Goal: Task Accomplishment & Management: Use online tool/utility

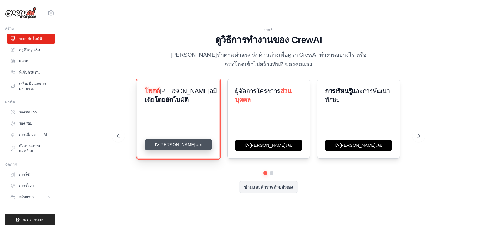
click at [160, 145] on icon at bounding box center [157, 144] width 5 height 5
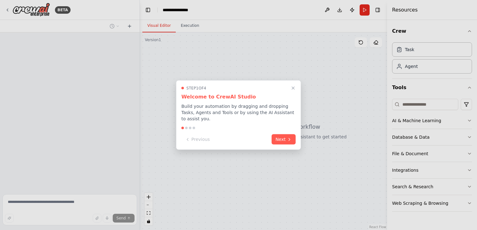
click at [297, 90] on div "Step 1 of 4 Welcome to CrewAI Studio Build your automation by dragging and drop…" at bounding box center [238, 116] width 125 height 70
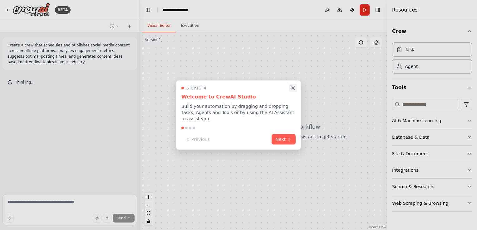
drag, startPoint x: 291, startPoint y: 88, endPoint x: 295, endPoint y: 91, distance: 5.1
click at [295, 91] on button "Close walkthrough" at bounding box center [293, 88] width 8 height 8
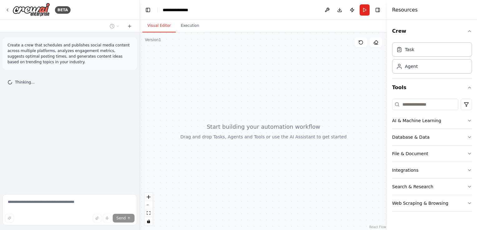
drag, startPoint x: 244, startPoint y: 119, endPoint x: 261, endPoint y: 133, distance: 21.7
click at [261, 133] on div at bounding box center [263, 131] width 247 height 198
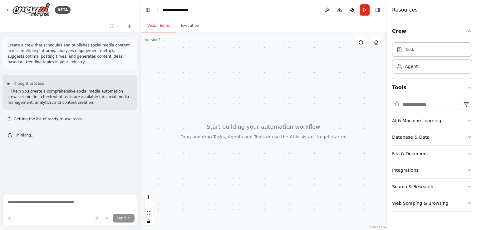
drag, startPoint x: 234, startPoint y: 91, endPoint x: 266, endPoint y: 131, distance: 50.7
click at [266, 131] on div at bounding box center [263, 131] width 247 height 198
click at [437, 68] on div "Agent" at bounding box center [432, 66] width 80 height 14
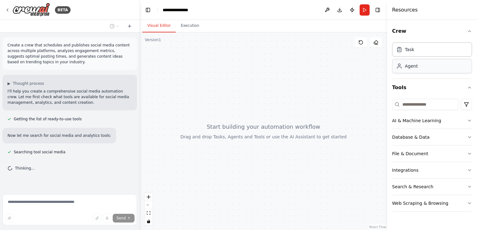
click at [423, 68] on div "Agent" at bounding box center [432, 66] width 80 height 14
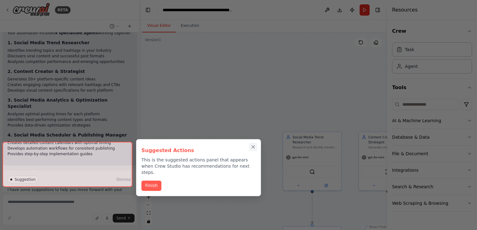
click at [253, 147] on icon "Close walkthrough" at bounding box center [253, 147] width 3 height 3
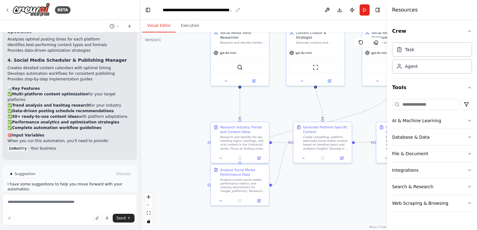
drag, startPoint x: 253, startPoint y: 97, endPoint x: 184, endPoint y: 5, distance: 115.0
click at [184, 5] on main "**********" at bounding box center [263, 115] width 247 height 230
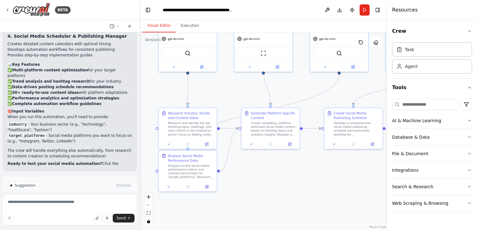
scroll to position [826, 0]
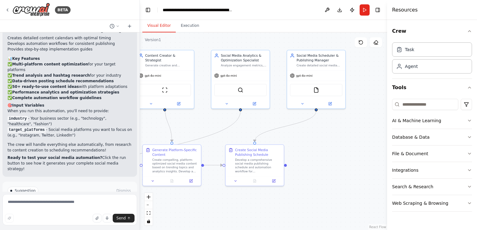
drag, startPoint x: 316, startPoint y: 180, endPoint x: 169, endPoint y: 210, distance: 150.6
click at [168, 209] on div ".deletable-edge-delete-btn { width: 20px; height: 20px; border: 0px solid #ffff…" at bounding box center [263, 131] width 247 height 198
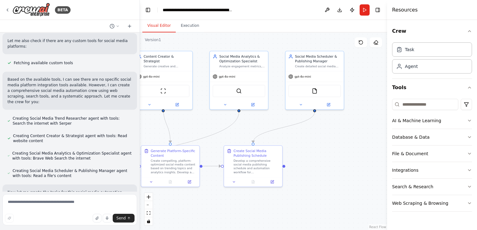
scroll to position [250, 0]
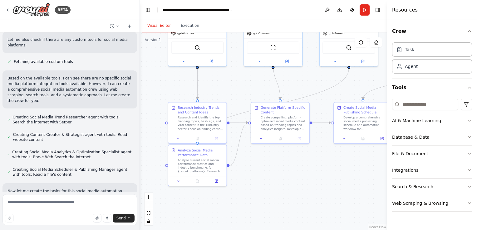
drag, startPoint x: 249, startPoint y: 124, endPoint x: 357, endPoint y: 83, distance: 116.3
click at [357, 83] on div ".deletable-edge-delete-btn { width: 20px; height: 20px; border: 0px solid #ffff…" at bounding box center [263, 131] width 247 height 198
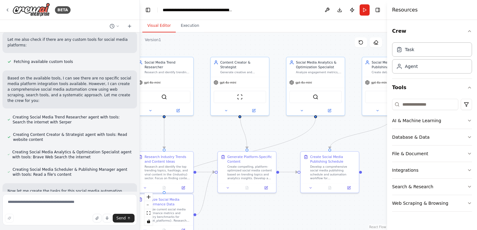
drag, startPoint x: 292, startPoint y: 88, endPoint x: 216, endPoint y: 141, distance: 92.9
click at [272, 149] on div ".deletable-edge-delete-btn { width: 20px; height: 20px; border: 0px solid #ffff…" at bounding box center [263, 131] width 247 height 198
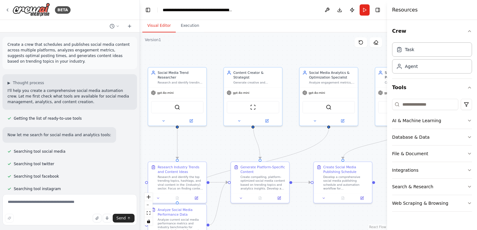
scroll to position [0, 0]
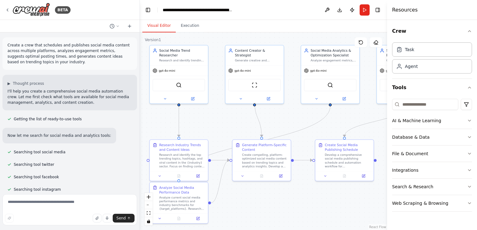
drag, startPoint x: 281, startPoint y: 145, endPoint x: 282, endPoint y: 124, distance: 21.9
click at [282, 124] on div ".deletable-edge-delete-btn { width: 20px; height: 20px; border: 0px solid #ffff…" at bounding box center [263, 131] width 247 height 198
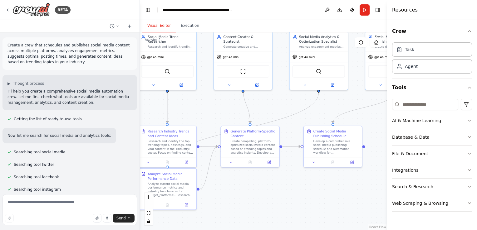
drag, startPoint x: 226, startPoint y: 118, endPoint x: 214, endPoint y: 104, distance: 17.9
click at [214, 104] on div ".deletable-edge-delete-btn { width: 20px; height: 20px; border: 0px solid #ffff…" at bounding box center [263, 131] width 247 height 198
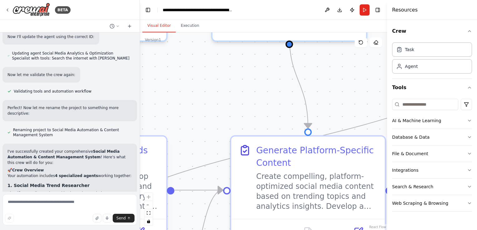
scroll to position [577, 0]
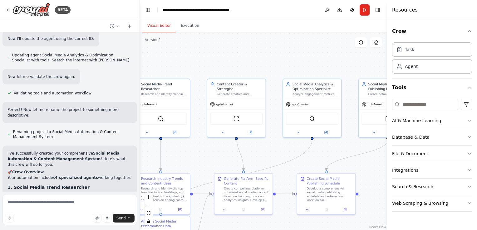
drag, startPoint x: 293, startPoint y: 85, endPoint x: 270, endPoint y: 121, distance: 42.4
click at [278, 156] on div ".deletable-edge-delete-btn { width: 20px; height: 20px; border: 0px solid #ffff…" at bounding box center [263, 131] width 247 height 198
click at [416, 113] on button "AI & Machine Learning" at bounding box center [432, 121] width 80 height 16
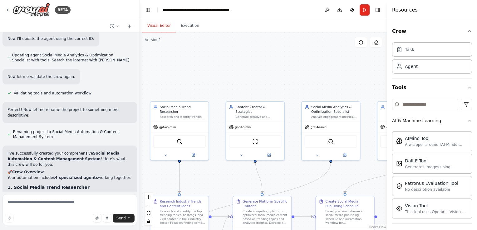
drag, startPoint x: 277, startPoint y: 45, endPoint x: 296, endPoint y: 67, distance: 29.3
click at [296, 67] on div ".deletable-edge-delete-btn { width: 20px; height: 20px; border: 0px solid #ffff…" at bounding box center [263, 131] width 247 height 198
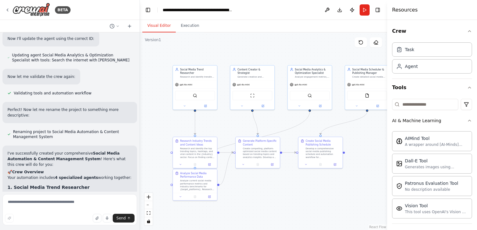
drag, startPoint x: 247, startPoint y: 62, endPoint x: 236, endPoint y: 60, distance: 11.8
click at [245, 52] on div ".deletable-edge-delete-btn { width: 20px; height: 20px; border: 0px solid #ffff…" at bounding box center [263, 131] width 247 height 198
click at [202, 78] on div "gpt-4o-mini" at bounding box center [195, 82] width 44 height 8
click at [211, 56] on icon at bounding box center [211, 55] width 2 height 3
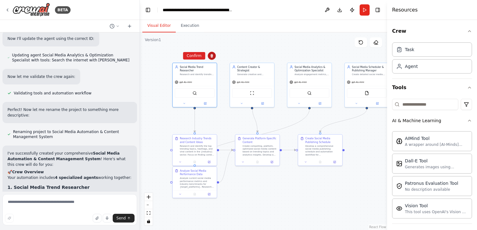
click at [212, 56] on icon at bounding box center [211, 55] width 2 height 3
click at [211, 57] on icon at bounding box center [212, 56] width 4 height 4
click at [224, 112] on div ".deletable-edge-delete-btn { width: 20px; height: 20px; border: 0px solid #ffff…" at bounding box center [263, 131] width 247 height 198
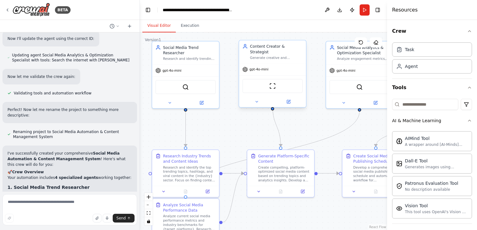
click at [267, 56] on div "Generate creative and engaging social media content ideas based on trending top…" at bounding box center [276, 58] width 53 height 4
click at [318, 110] on div ".deletable-edge-delete-btn { width: 20px; height: 20px; border: 0px solid #ffff…" at bounding box center [263, 131] width 247 height 198
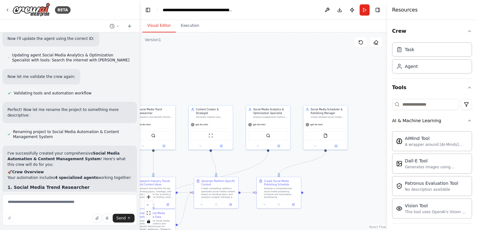
drag, startPoint x: 352, startPoint y: 115, endPoint x: 309, endPoint y: 171, distance: 70.8
click at [309, 171] on div ".deletable-edge-delete-btn { width: 20px; height: 20px; border: 0px solid #ffff…" at bounding box center [263, 131] width 247 height 198
click at [417, 55] on div "Task" at bounding box center [432, 49] width 80 height 14
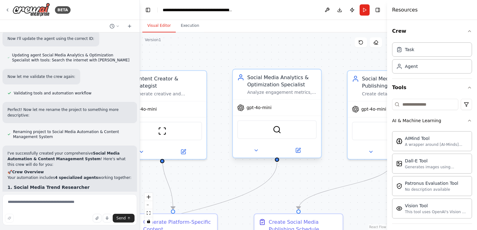
click at [259, 107] on span "gpt-4o-mini" at bounding box center [259, 108] width 25 height 6
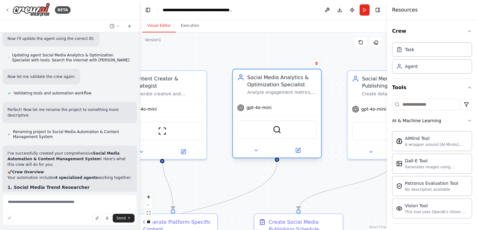
click at [259, 107] on span "gpt-4o-mini" at bounding box center [259, 108] width 25 height 6
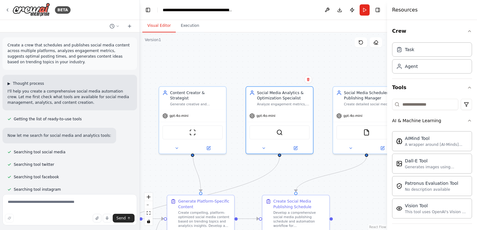
click at [38, 82] on span "Thought process" at bounding box center [28, 83] width 31 height 5
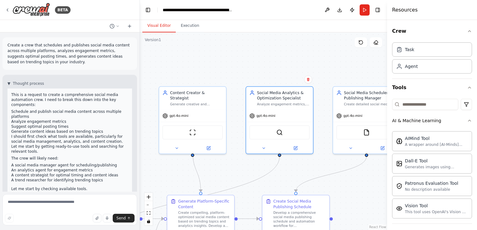
click at [60, 82] on div "▼ Thought process This is a request to create a comprehensive social media auto…" at bounding box center [69, 138] width 125 height 114
click at [27, 86] on span "Thought process" at bounding box center [28, 83] width 31 height 5
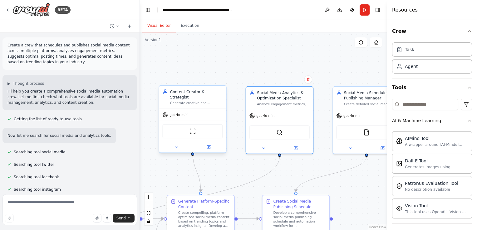
click at [190, 109] on div "gpt-4o-mini" at bounding box center [192, 115] width 67 height 12
click at [219, 81] on button at bounding box center [221, 80] width 8 height 8
click at [221, 78] on icon at bounding box center [221, 78] width 2 height 3
click at [221, 79] on icon at bounding box center [221, 78] width 2 height 3
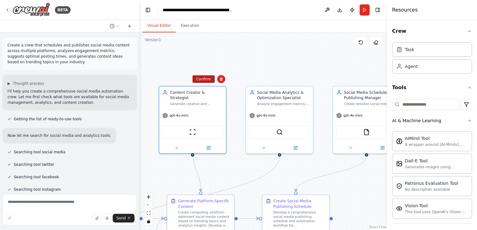
click at [205, 81] on button "Confirm" at bounding box center [203, 79] width 22 height 7
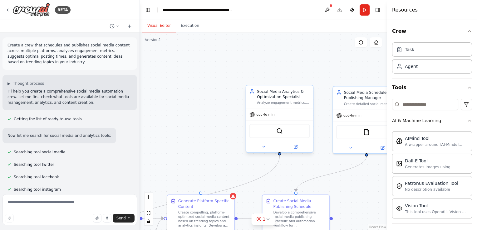
click at [298, 93] on div "Social Media Analytics & Optimization Specialist" at bounding box center [283, 94] width 53 height 11
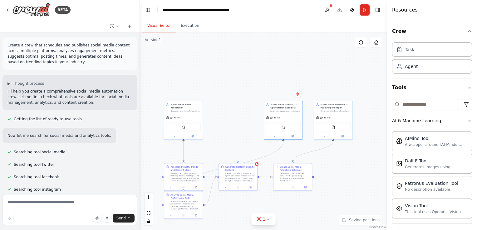
drag, startPoint x: 207, startPoint y: 197, endPoint x: 229, endPoint y: 137, distance: 64.2
click at [229, 137] on div ".deletable-edge-delete-btn { width: 20px; height: 20px; border: 0px solid #ffff…" at bounding box center [263, 131] width 247 height 198
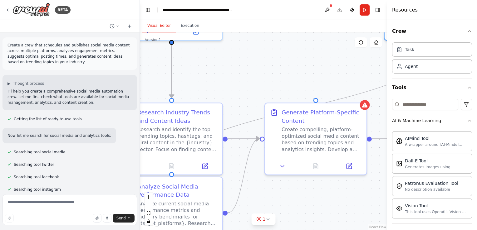
drag, startPoint x: 230, startPoint y: 160, endPoint x: 266, endPoint y: 208, distance: 59.3
click at [266, 208] on div ".deletable-edge-delete-btn { width: 20px; height: 20px; border: 0px solid #ffff…" at bounding box center [263, 131] width 247 height 198
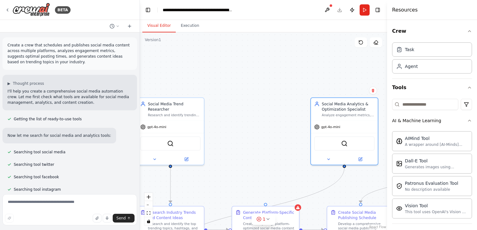
drag, startPoint x: 258, startPoint y: 72, endPoint x: 237, endPoint y: 174, distance: 104.3
click at [230, 178] on div ".deletable-edge-delete-btn { width: 20px; height: 20px; border: 0px solid #ffff…" at bounding box center [263, 131] width 247 height 198
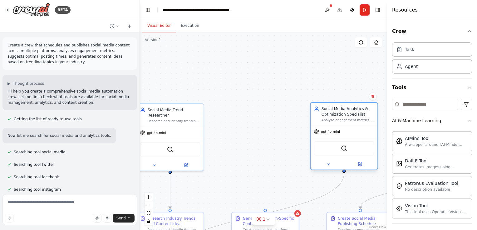
click at [350, 123] on div "Social Media Analytics & Optimization Specialist Analyze engagement metrics, id…" at bounding box center [344, 114] width 67 height 23
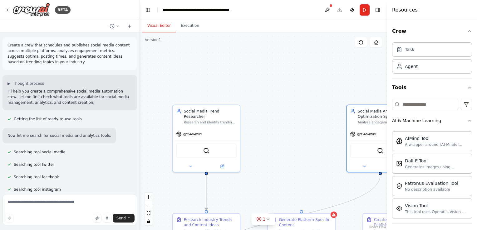
drag, startPoint x: 238, startPoint y: 89, endPoint x: 274, endPoint y: 90, distance: 36.2
click at [274, 90] on div ".deletable-edge-delete-btn { width: 20px; height: 20px; border: 0px solid #ffff…" at bounding box center [263, 131] width 247 height 198
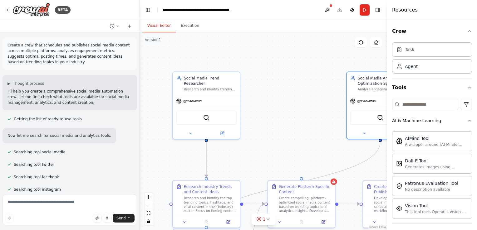
drag, startPoint x: 291, startPoint y: 121, endPoint x: 288, endPoint y: 96, distance: 25.8
click at [291, 89] on div ".deletable-edge-delete-btn { width: 20px; height: 20px; border: 0px solid #ffff…" at bounding box center [263, 131] width 247 height 198
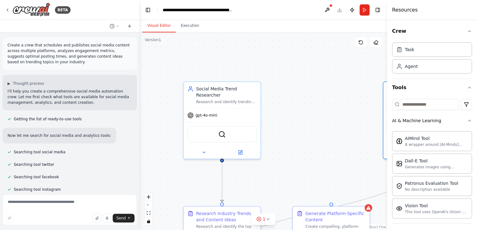
drag, startPoint x: 293, startPoint y: 119, endPoint x: 296, endPoint y: 120, distance: 3.2
click at [296, 120] on div ".deletable-edge-delete-btn { width: 20px; height: 20px; border: 0px solid #ffff…" at bounding box center [263, 131] width 247 height 198
click at [323, 134] on div ".deletable-edge-delete-btn { width: 20px; height: 20px; border: 0px solid #ffff…" at bounding box center [263, 131] width 247 height 198
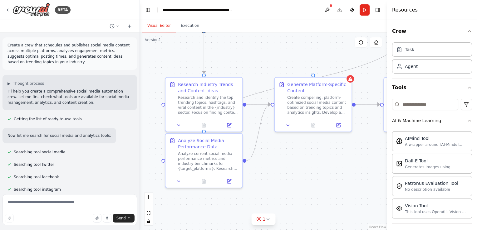
drag, startPoint x: 322, startPoint y: 130, endPoint x: 305, endPoint y: 4, distance: 126.4
click at [305, 4] on main "**********" at bounding box center [263, 115] width 247 height 230
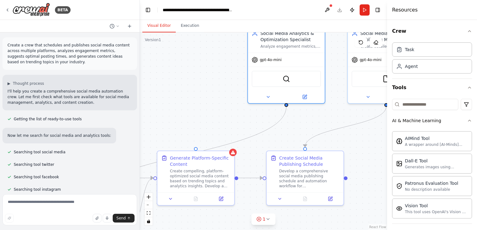
drag, startPoint x: 277, startPoint y: 96, endPoint x: 185, endPoint y: 133, distance: 98.6
click at [185, 134] on div ".deletable-edge-delete-btn { width: 20px; height: 20px; border: 0px solid #ffff…" at bounding box center [263, 131] width 247 height 198
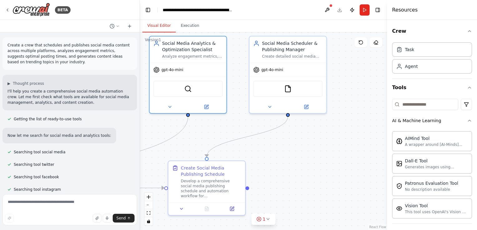
drag, startPoint x: 202, startPoint y: 97, endPoint x: 106, endPoint y: 111, distance: 96.3
click at [104, 108] on div "BETA Create a crew that schedules and publishes social media content across mul…" at bounding box center [238, 115] width 477 height 230
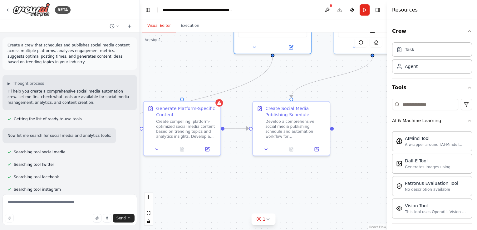
drag, startPoint x: 247, startPoint y: 160, endPoint x: 331, endPoint y: 99, distance: 104.0
click at [331, 99] on div ".deletable-edge-delete-btn { width: 20px; height: 20px; border: 0px solid #ffff…" at bounding box center [263, 131] width 247 height 198
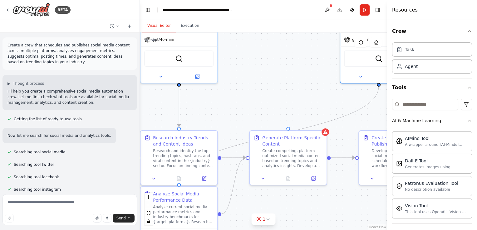
drag, startPoint x: 245, startPoint y: 173, endPoint x: 351, endPoint y: 202, distance: 110.1
click at [351, 202] on div ".deletable-edge-delete-btn { width: 20px; height: 20px; border: 0px solid #ffff…" at bounding box center [263, 131] width 247 height 198
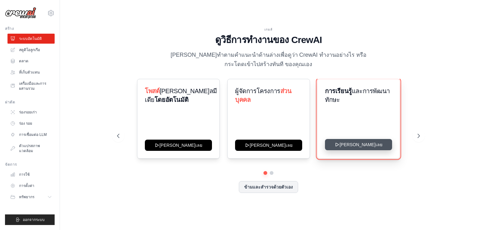
click at [341, 146] on button "[PERSON_NAME]เลย" at bounding box center [358, 144] width 67 height 11
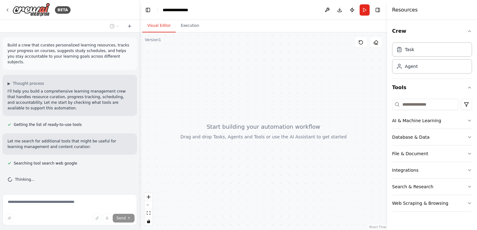
scroll to position [7, 0]
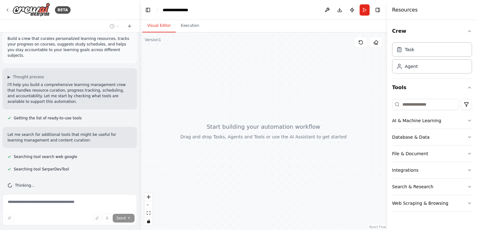
click at [382, 11] on header "**********" at bounding box center [263, 10] width 247 height 20
click at [380, 10] on button "Toggle Right Sidebar" at bounding box center [377, 10] width 9 height 9
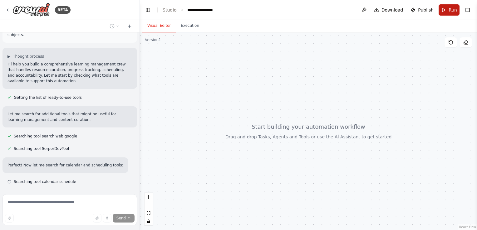
scroll to position [40, 0]
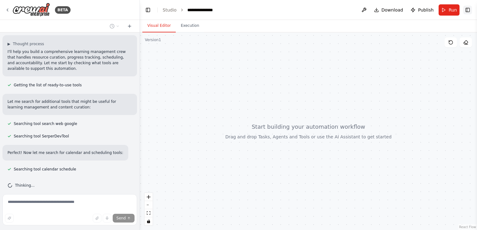
click at [469, 12] on button "Toggle Right Sidebar" at bounding box center [467, 10] width 9 height 9
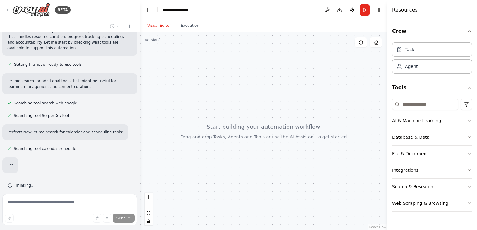
scroll to position [73, 0]
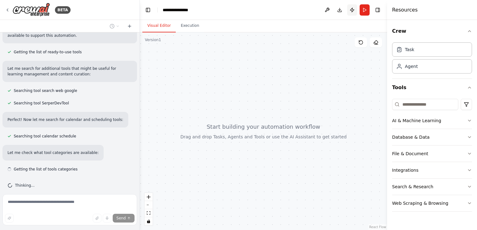
click at [357, 9] on button "Publish" at bounding box center [352, 9] width 10 height 11
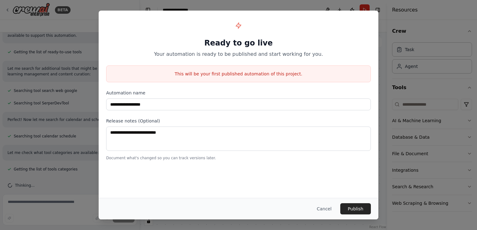
click at [323, 215] on div "Cancel Publish" at bounding box center [239, 209] width 280 height 22
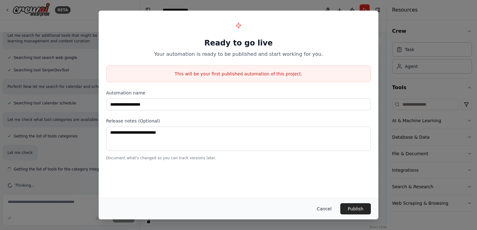
scroll to position [111, 0]
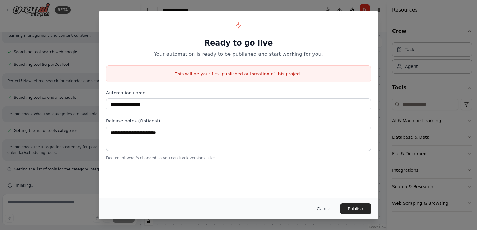
click at [324, 213] on button "Cancel" at bounding box center [324, 209] width 25 height 11
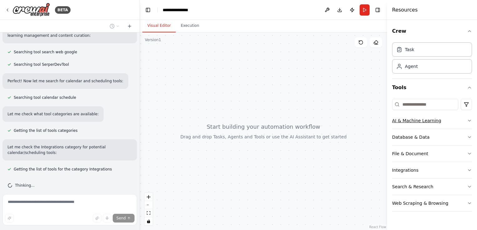
click at [422, 118] on div "AI & Machine Learning" at bounding box center [416, 121] width 49 height 6
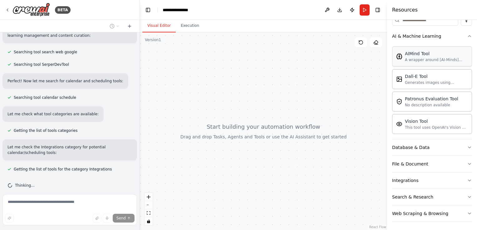
scroll to position [85, 0]
click at [421, 149] on div "Database & Data" at bounding box center [410, 147] width 37 height 6
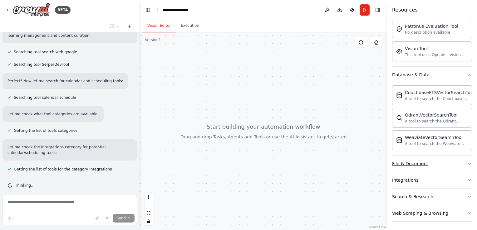
click at [409, 158] on button "File & Document" at bounding box center [432, 164] width 80 height 16
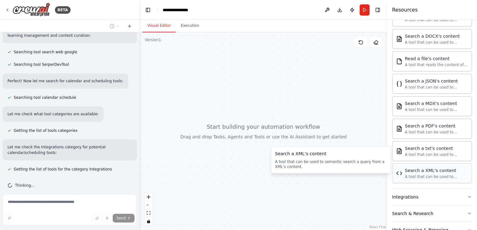
scroll to position [341, 0]
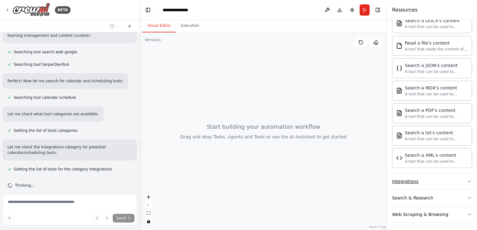
click at [409, 183] on button "Integrations" at bounding box center [432, 182] width 80 height 16
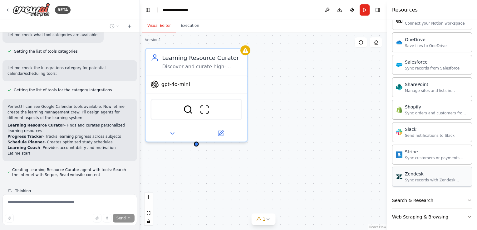
scroll to position [196, 0]
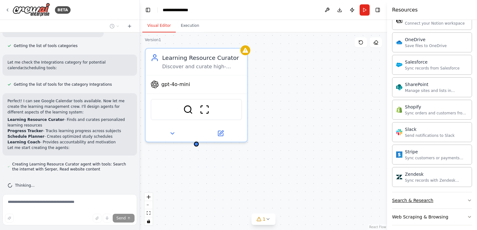
click at [424, 198] on div "Search & Research" at bounding box center [412, 201] width 41 height 6
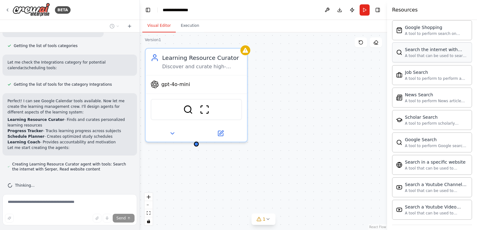
scroll to position [1156, 0]
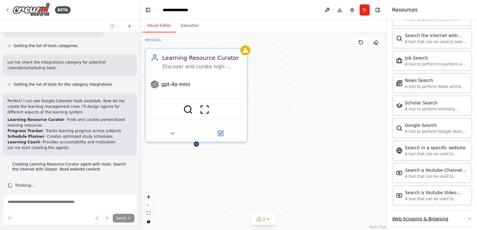
click at [416, 211] on button "Web Scraping & Browsing" at bounding box center [432, 219] width 80 height 16
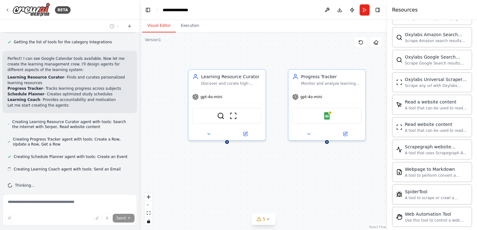
scroll to position [1496, 0]
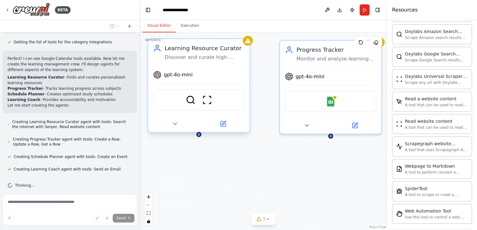
click at [163, 71] on div "gpt-4o-mini" at bounding box center [172, 75] width 39 height 8
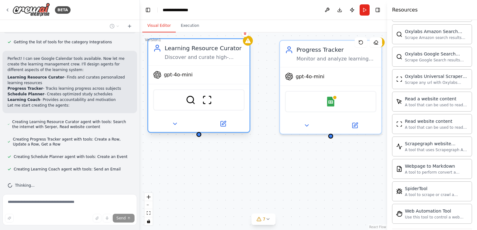
click at [166, 75] on span "gpt-4o-mini" at bounding box center [178, 75] width 29 height 7
click at [171, 78] on span "gpt-4o-mini" at bounding box center [178, 75] width 29 height 7
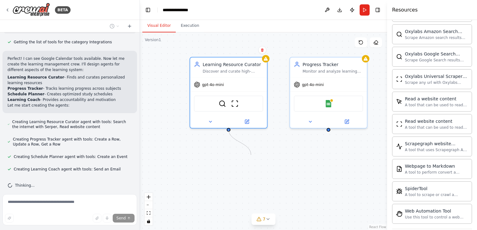
drag, startPoint x: 232, startPoint y: 133, endPoint x: 251, endPoint y: 155, distance: 29.2
click at [251, 155] on div "Learning Resource Curator Discover and curate high-quality, personalized learni…" at bounding box center [263, 131] width 247 height 198
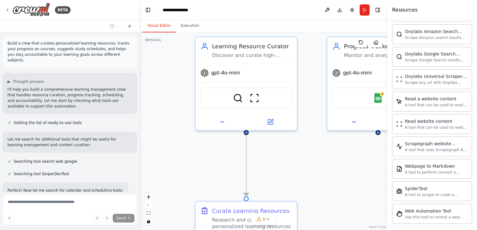
scroll to position [0, 0]
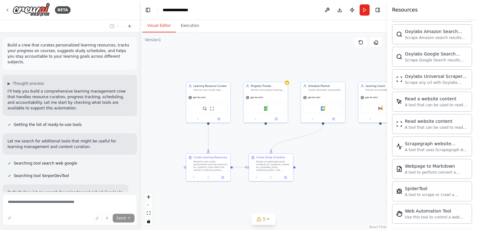
drag, startPoint x: 340, startPoint y: 172, endPoint x: 251, endPoint y: 144, distance: 93.4
click at [251, 144] on div ".deletable-edge-delete-btn { width: 20px; height: 20px; border: 0px solid #ffff…" at bounding box center [263, 131] width 247 height 198
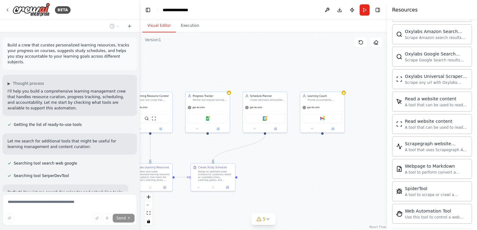
drag, startPoint x: 343, startPoint y: 140, endPoint x: 285, endPoint y: 150, distance: 59.2
click at [285, 150] on div ".deletable-edge-delete-btn { width: 20px; height: 20px; border: 0px solid #ffff…" at bounding box center [263, 131] width 247 height 198
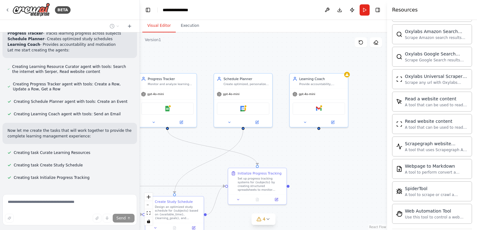
scroll to position [303, 0]
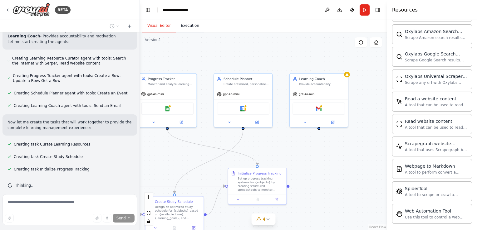
click at [179, 31] on button "Execution" at bounding box center [190, 25] width 28 height 13
click at [170, 27] on button "Visual Editor" at bounding box center [158, 25] width 33 height 13
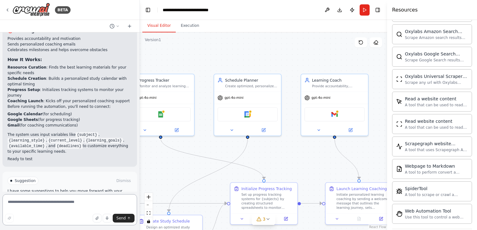
scroll to position [702, 0]
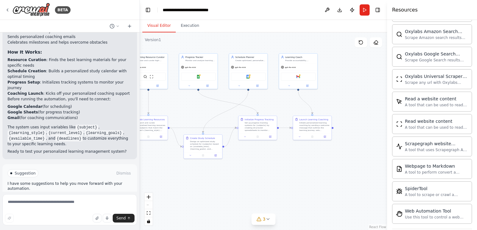
drag, startPoint x: 234, startPoint y: 129, endPoint x: 261, endPoint y: 87, distance: 50.2
click at [257, 80] on div ".deletable-edge-delete-btn { width: 20px; height: 20px; border: 0px solid #ffff…" at bounding box center [263, 131] width 247 height 198
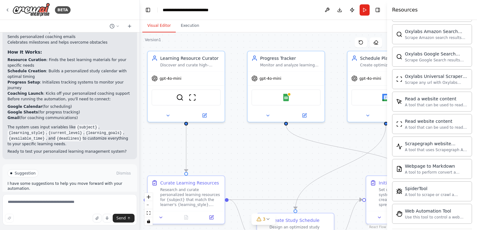
drag, startPoint x: 264, startPoint y: 158, endPoint x: 388, endPoint y: 246, distance: 153.0
click at [388, 230] on html "BETA Build a crew that curates personalized learning resources, tracks your pro…" at bounding box center [238, 115] width 477 height 230
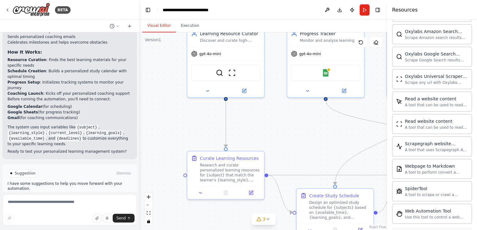
drag, startPoint x: 259, startPoint y: 160, endPoint x: 121, endPoint y: 105, distance: 148.2
click at [283, 135] on div ".deletable-edge-delete-btn { width: 20px; height: 20px; border: 0px solid #ffff…" at bounding box center [263, 131] width 247 height 198
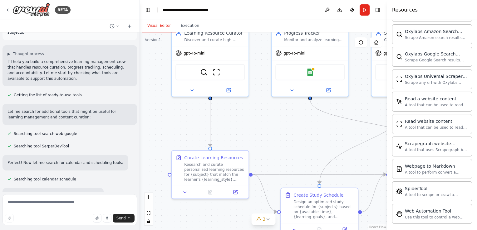
scroll to position [31, 0]
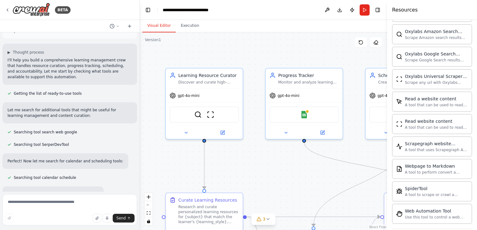
drag, startPoint x: 258, startPoint y: 123, endPoint x: 252, endPoint y: 165, distance: 42.9
click at [252, 165] on div ".deletable-edge-delete-btn { width: 20px; height: 20px; border: 0px solid #ffff…" at bounding box center [263, 131] width 247 height 198
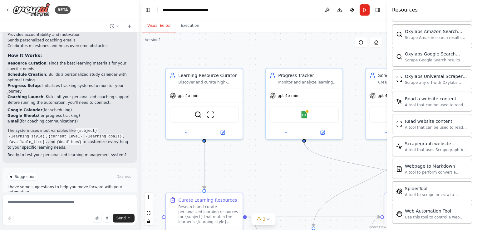
scroll to position [702, 0]
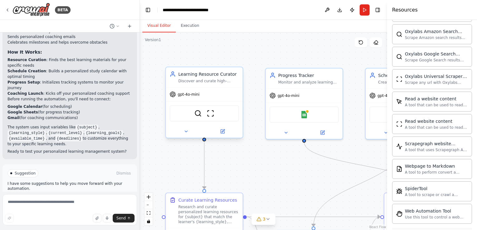
click at [197, 94] on span "gpt-4o-mini" at bounding box center [189, 94] width 22 height 5
click at [198, 117] on img at bounding box center [197, 113] width 7 height 7
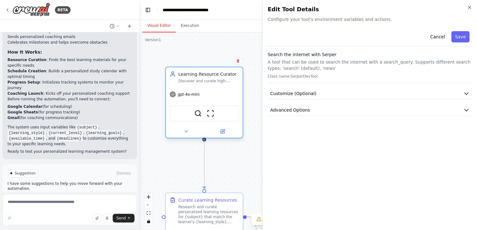
drag, startPoint x: 191, startPoint y: 128, endPoint x: 218, endPoint y: 124, distance: 26.8
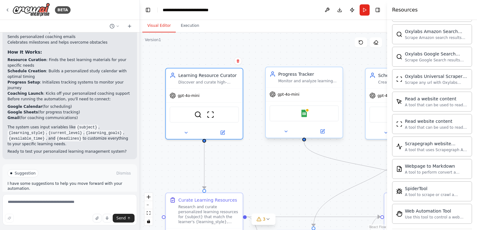
click at [286, 113] on div "Google Sheets" at bounding box center [303, 114] width 69 height 16
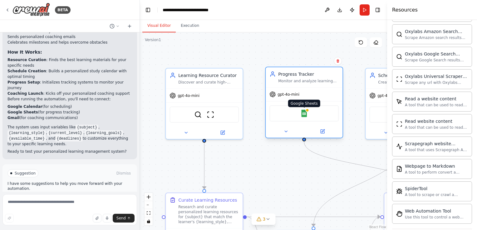
click at [302, 113] on img at bounding box center [303, 113] width 7 height 7
click at [307, 110] on div at bounding box center [307, 111] width 4 height 4
click at [306, 111] on div at bounding box center [307, 111] width 4 height 4
drag, startPoint x: 299, startPoint y: 111, endPoint x: 297, endPoint y: 108, distance: 3.8
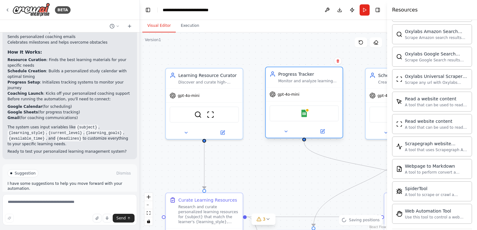
click at [300, 110] on div "Google Sheets" at bounding box center [303, 114] width 69 height 16
click at [287, 93] on span "gpt-4o-mini" at bounding box center [289, 94] width 22 height 5
click at [288, 93] on span "gpt-4o-mini" at bounding box center [289, 94] width 22 height 5
click at [336, 60] on icon at bounding box center [338, 61] width 4 height 4
click at [330, 61] on button "Confirm" at bounding box center [320, 60] width 22 height 7
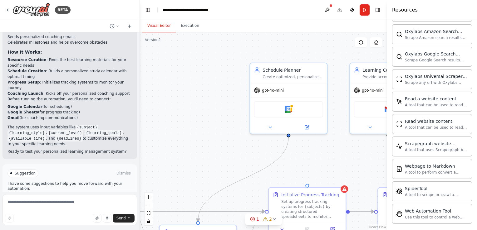
drag, startPoint x: 327, startPoint y: 82, endPoint x: 224, endPoint y: 84, distance: 103.7
click at [212, 76] on div ".deletable-edge-delete-btn { width: 20px; height: 20px; border: 0px solid #ffff…" at bounding box center [263, 131] width 247 height 198
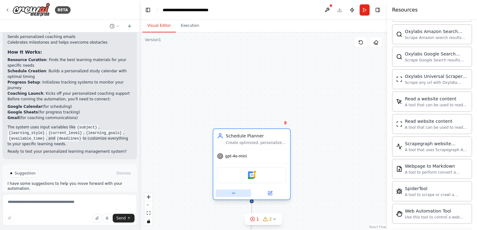
drag, startPoint x: 282, startPoint y: 125, endPoint x: 243, endPoint y: 186, distance: 72.9
click at [241, 190] on button at bounding box center [233, 193] width 35 height 7
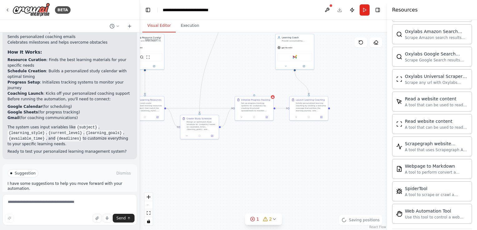
drag, startPoint x: 305, startPoint y: 173, endPoint x: 275, endPoint y: 30, distance: 146.5
click at [282, 0] on html "BETA Build a crew that curates personalized learning resources, tracks your pro…" at bounding box center [238, 115] width 477 height 230
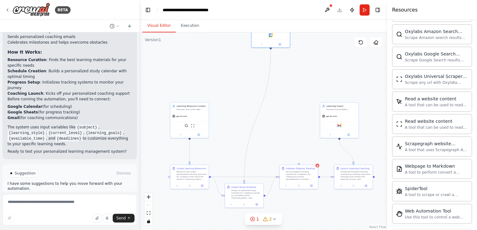
drag, startPoint x: 241, startPoint y: 66, endPoint x: 283, endPoint y: 127, distance: 73.9
click at [283, 127] on div ".deletable-edge-delete-btn { width: 20px; height: 20px; border: 0px solid #ffff…" at bounding box center [263, 131] width 247 height 198
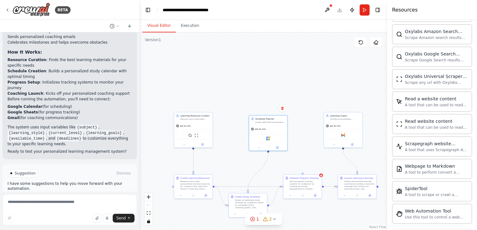
drag, startPoint x: 286, startPoint y: 51, endPoint x: 163, endPoint y: 208, distance: 199.5
click at [275, 139] on div "Google Calendar" at bounding box center [268, 139] width 35 height 8
click at [149, 214] on icon "fit view" at bounding box center [149, 213] width 4 height 3
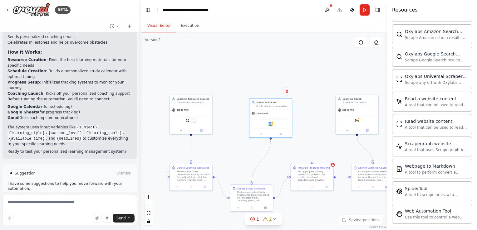
drag, startPoint x: 150, startPoint y: 47, endPoint x: 160, endPoint y: 88, distance: 42.3
click at [167, 68] on div ".deletable-edge-delete-btn { width: 20px; height: 20px; border: 0px solid #ffff…" at bounding box center [263, 131] width 247 height 198
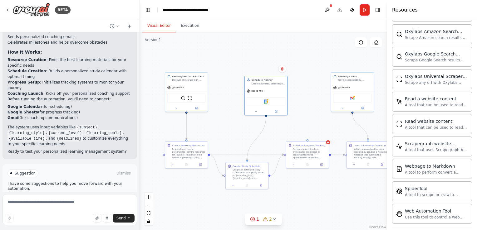
drag, startPoint x: 183, startPoint y: 117, endPoint x: 155, endPoint y: 65, distance: 59.4
click at [155, 65] on div ".deletable-edge-delete-btn { width: 20px; height: 20px; border: 0px solid #ffff…" at bounding box center [263, 131] width 247 height 198
click at [197, 94] on div "SerperDevTool ScrapeWebsiteTool" at bounding box center [185, 96] width 38 height 9
click at [200, 65] on icon at bounding box center [202, 65] width 4 height 4
click at [186, 63] on button "Confirm" at bounding box center [184, 64] width 22 height 7
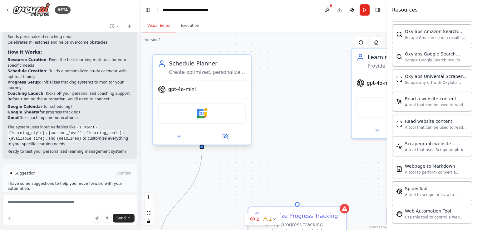
click at [177, 94] on div "gpt-4o-mini" at bounding box center [202, 89] width 98 height 17
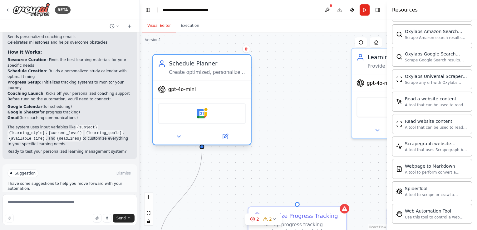
click at [179, 91] on span "gpt-4o-mini" at bounding box center [182, 89] width 28 height 6
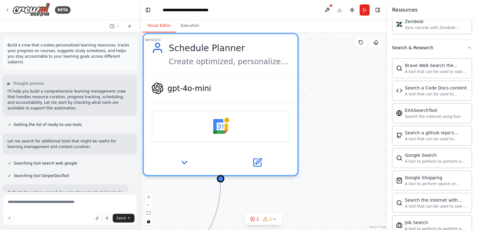
scroll to position [997, 0]
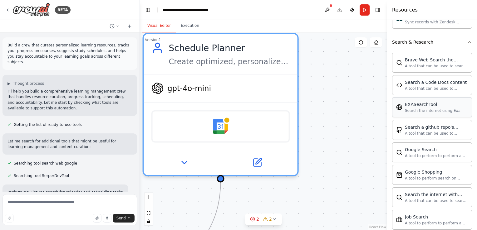
click at [433, 101] on div "EXASearchTool" at bounding box center [433, 104] width 56 height 6
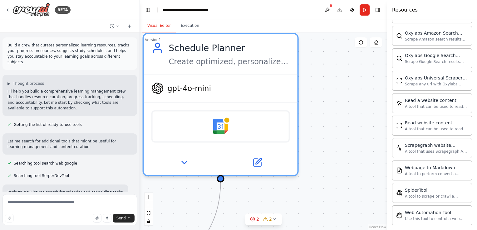
scroll to position [1496, 0]
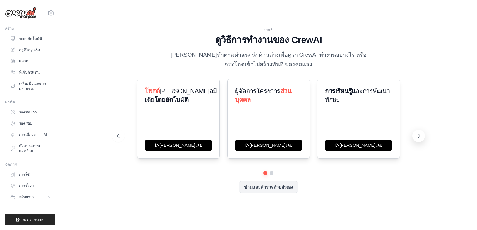
click at [420, 138] on icon at bounding box center [419, 136] width 6 height 6
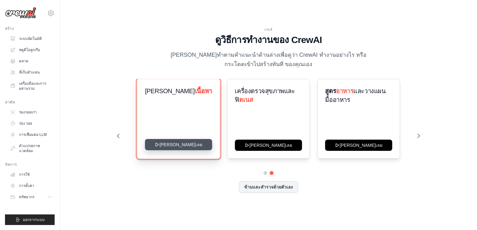
click at [180, 149] on button "[PERSON_NAME]เลย" at bounding box center [178, 144] width 67 height 11
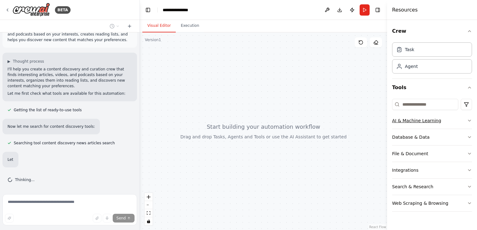
click at [425, 126] on button "AI & Machine Learning" at bounding box center [432, 121] width 80 height 16
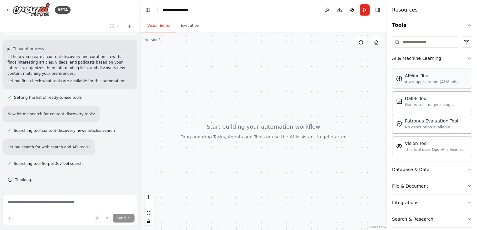
scroll to position [42, 0]
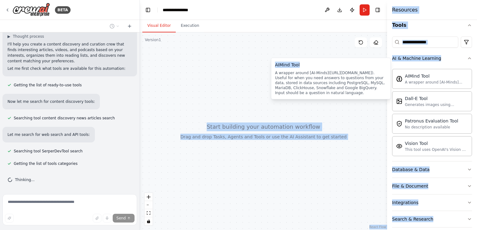
drag, startPoint x: 343, startPoint y: 69, endPoint x: 270, endPoint y: 78, distance: 74.3
click at [270, 78] on body "**********" at bounding box center [238, 115] width 477 height 230
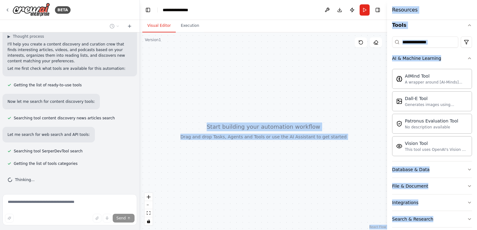
click at [420, 89] on div "AIMind Tool A wrapper around [AI-Minds](https://mindsdb.com/minds). Useful for …" at bounding box center [432, 112] width 80 height 90
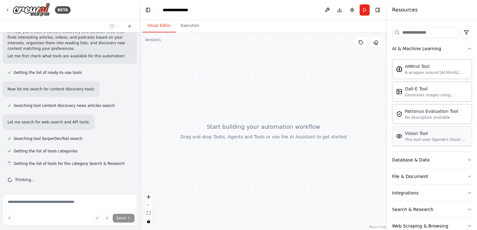
scroll to position [85, 0]
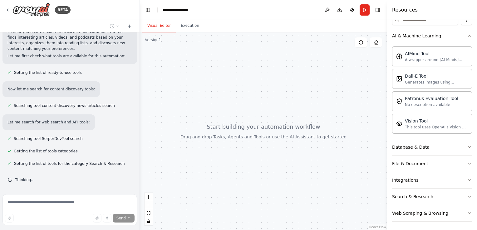
click at [423, 153] on button "Database & Data" at bounding box center [432, 147] width 80 height 16
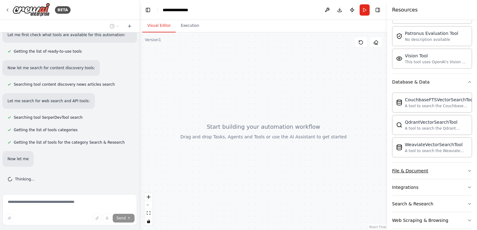
scroll to position [157, 0]
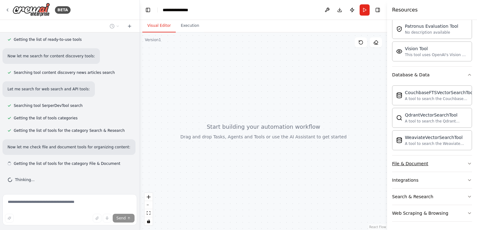
click at [417, 168] on button "File & Document" at bounding box center [432, 164] width 80 height 16
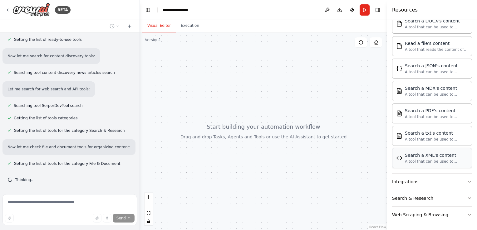
scroll to position [341, 0]
click at [405, 179] on div "Integrations" at bounding box center [405, 182] width 26 height 6
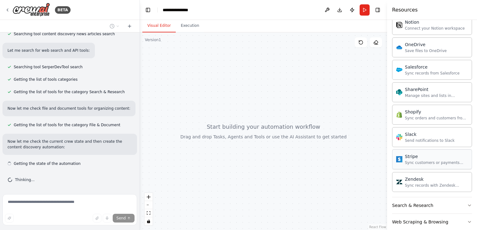
scroll to position [838, 0]
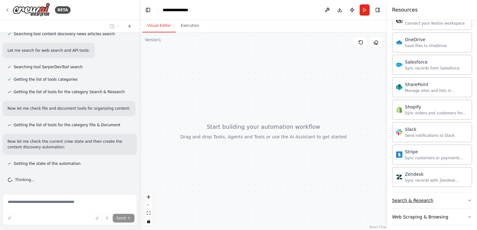
click at [421, 201] on button "Search & Research" at bounding box center [432, 201] width 80 height 16
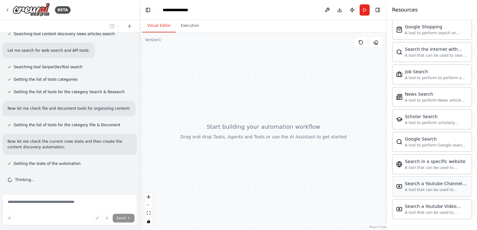
scroll to position [1156, 0]
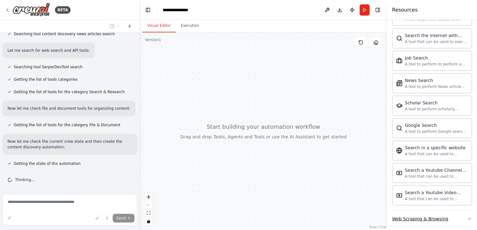
click at [424, 216] on div "Web Scraping & Browsing" at bounding box center [420, 219] width 56 height 6
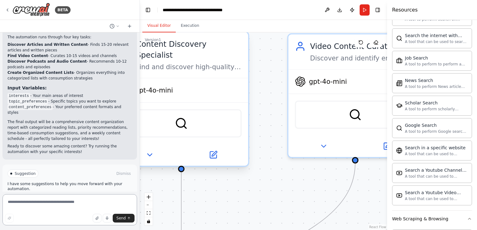
scroll to position [742, 0]
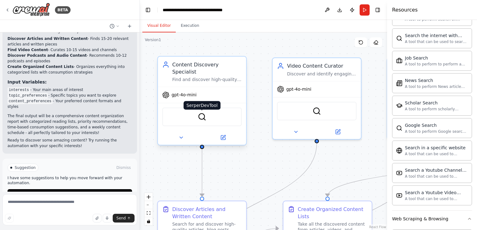
click at [202, 113] on img at bounding box center [202, 117] width 9 height 9
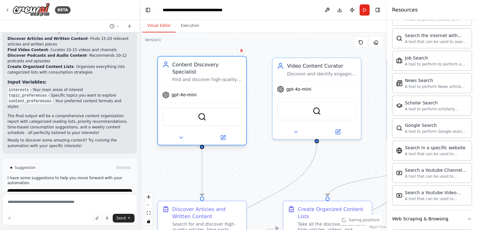
click at [212, 87] on div "gpt-4o-mini" at bounding box center [202, 95] width 88 height 16
click at [210, 69] on div "Content Discovery Specialist Find and discover high-quality articles, news, and…" at bounding box center [207, 72] width 70 height 22
click at [228, 134] on button at bounding box center [223, 138] width 41 height 9
click at [216, 134] on button at bounding box center [223, 138] width 41 height 9
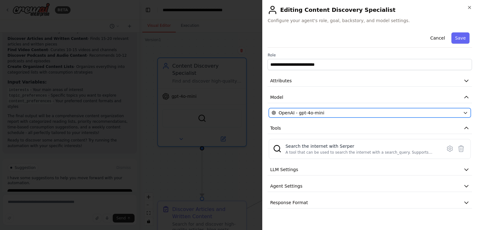
click at [342, 112] on div "OpenAI - gpt-4o-mini" at bounding box center [366, 113] width 189 height 6
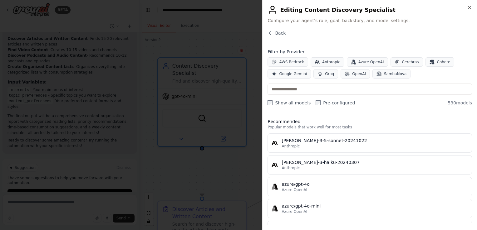
click at [471, 2] on div "Close Editing Content Discovery Specialist Configure your agent's role, goal, b…" at bounding box center [369, 115] width 215 height 230
click at [467, 6] on div "Close Editing Content Discovery Specialist Configure your agent's role, goal, b…" at bounding box center [369, 115] width 215 height 230
click at [469, 8] on icon "button" at bounding box center [469, 7] width 5 height 5
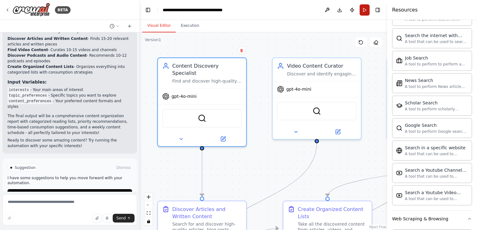
click at [363, 12] on button "Run" at bounding box center [365, 9] width 10 height 11
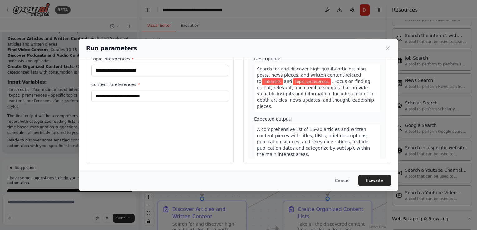
scroll to position [51, 0]
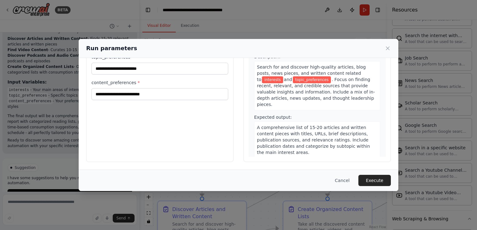
click at [384, 48] on div "Run parameters" at bounding box center [238, 48] width 305 height 9
click at [387, 47] on icon at bounding box center [387, 48] width 3 height 3
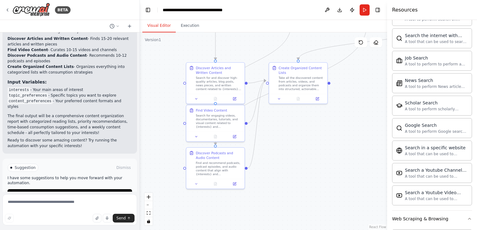
drag, startPoint x: 150, startPoint y: 123, endPoint x: 176, endPoint y: 52, distance: 75.7
click at [176, 52] on div ".deletable-edge-delete-btn { width: 20px; height: 20px; border: 0px solid #ffff…" at bounding box center [263, 131] width 247 height 198
click at [216, 164] on div "Find and recommend podcasts, podcast episodes, and audio content that align wit…" at bounding box center [219, 167] width 46 height 15
click at [241, 143] on button at bounding box center [240, 141] width 8 height 8
click at [227, 138] on button "Confirm" at bounding box center [222, 141] width 22 height 7
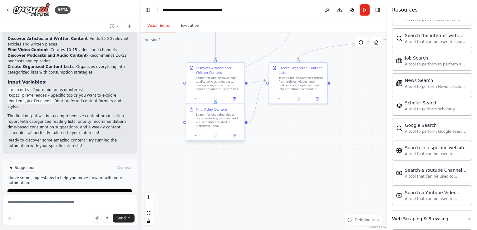
click at [238, 110] on div "Find Video Content" at bounding box center [219, 109] width 46 height 5
click at [238, 101] on button at bounding box center [240, 99] width 8 height 8
click at [217, 101] on button "Confirm" at bounding box center [222, 98] width 22 height 7
click at [236, 70] on div "Discover Articles and Written Content" at bounding box center [219, 69] width 46 height 9
click at [239, 58] on button at bounding box center [240, 56] width 8 height 8
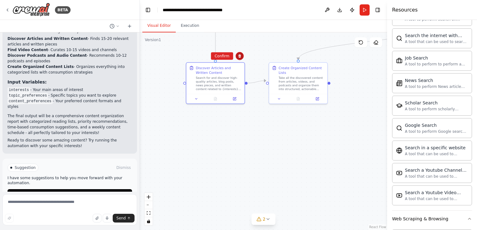
click at [241, 59] on button at bounding box center [240, 56] width 8 height 8
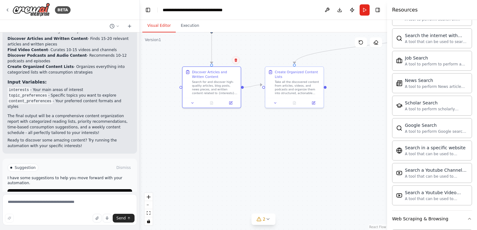
click at [234, 62] on button at bounding box center [236, 60] width 8 height 8
click at [224, 59] on button "Confirm" at bounding box center [218, 60] width 22 height 7
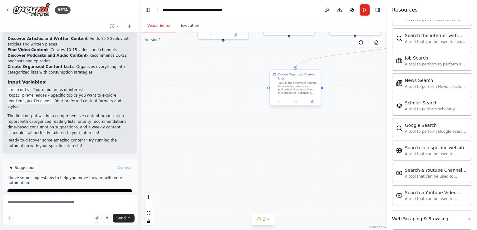
click at [310, 81] on div "Take all the discovered content from articles, videos, and podcasts and organiz…" at bounding box center [298, 87] width 40 height 13
click at [315, 63] on icon at bounding box center [316, 64] width 4 height 4
click at [304, 63] on button "Confirm" at bounding box center [298, 64] width 22 height 7
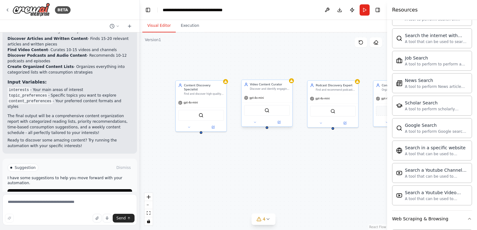
drag, startPoint x: 333, startPoint y: 55, endPoint x: 251, endPoint y: 114, distance: 101.3
click at [310, 146] on div "Content Discovery Specialist Find and discover high-quality articles, news, and…" at bounding box center [263, 131] width 247 height 198
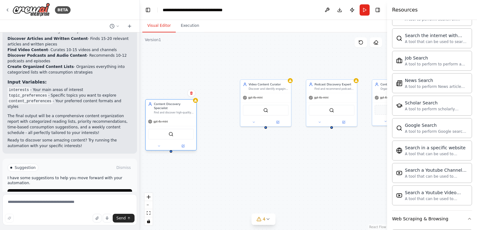
drag, startPoint x: 209, startPoint y: 92, endPoint x: 196, endPoint y: 104, distance: 17.5
click at [181, 117] on div "gpt-4o-mini" at bounding box center [171, 121] width 51 height 9
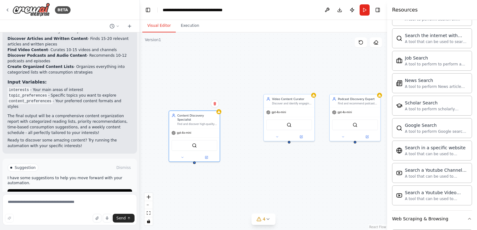
drag, startPoint x: 172, startPoint y: 145, endPoint x: 195, endPoint y: 160, distance: 27.6
click at [195, 160] on div "Content Discovery Specialist Find and discover high-quality articles, news, and…" at bounding box center [263, 131] width 247 height 198
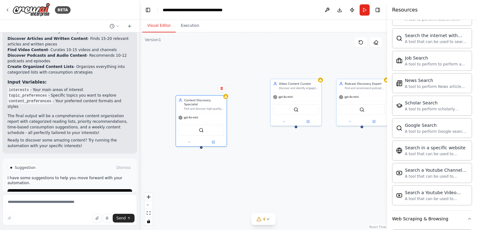
drag, startPoint x: 194, startPoint y: 161, endPoint x: 258, endPoint y: 125, distance: 73.1
click at [201, 126] on div "Content Discovery Specialist Find and discover high-quality articles, news, and…" at bounding box center [263, 131] width 247 height 198
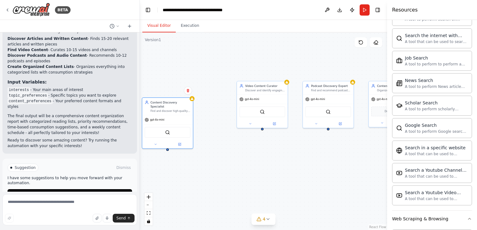
drag, startPoint x: 295, startPoint y: 109, endPoint x: 260, endPoint y: 133, distance: 42.5
click at [260, 133] on div "Content Discovery Specialist Find and discover high-quality articles, news, and…" at bounding box center [263, 131] width 247 height 198
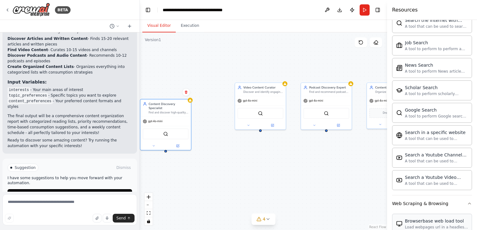
scroll to position [1281, 0]
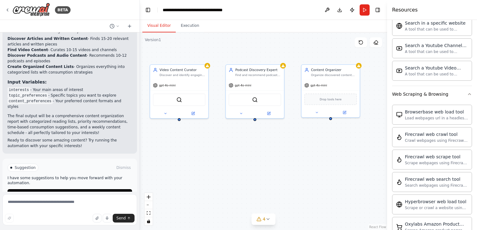
drag, startPoint x: 255, startPoint y: 174, endPoint x: 185, endPoint y: 148, distance: 74.7
click at [179, 153] on div "Content Discovery Specialist Find and discover high-quality articles, news, and…" at bounding box center [263, 131] width 247 height 198
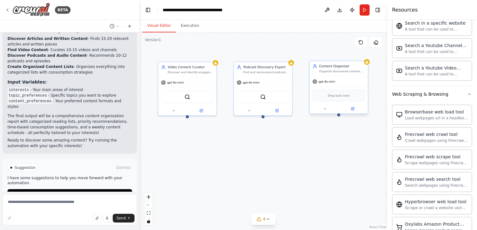
click at [329, 94] on span "Drop tools here" at bounding box center [339, 95] width 22 height 5
click at [333, 98] on div "Drop tools here" at bounding box center [339, 95] width 52 height 11
click at [266, 84] on div "gpt-4o-mini" at bounding box center [263, 81] width 58 height 10
click at [256, 81] on span "gpt-4o-mini" at bounding box center [251, 82] width 17 height 4
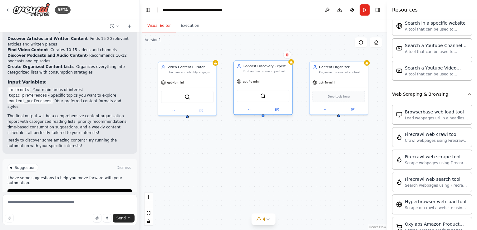
click at [256, 81] on span "gpt-4o-mini" at bounding box center [251, 82] width 17 height 4
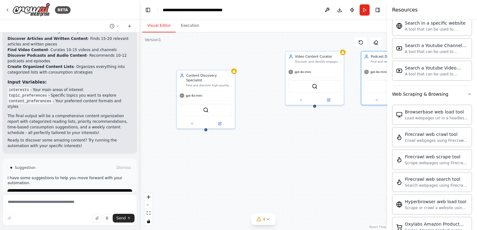
drag, startPoint x: 221, startPoint y: 130, endPoint x: 347, endPoint y: 118, distance: 126.9
click at [347, 118] on div "Content Discovery Specialist Find and discover high-quality articles, news, and…" at bounding box center [263, 131] width 247 height 198
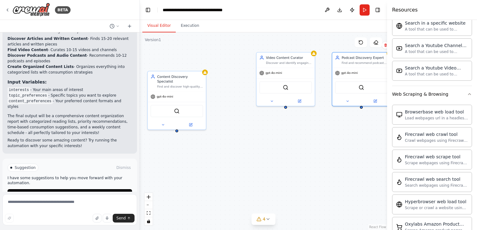
drag, startPoint x: 269, startPoint y: 195, endPoint x: 264, endPoint y: 165, distance: 29.4
click at [257, 178] on div "Content Discovery Specialist Find and discover high-quality articles, news, and…" at bounding box center [263, 131] width 247 height 198
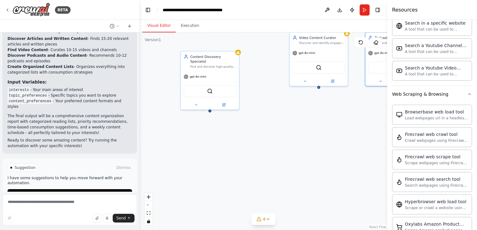
drag, startPoint x: 347, startPoint y: 124, endPoint x: 379, endPoint y: 105, distance: 37.8
click at [379, 105] on div "Content Discovery Specialist Find and discover high-quality articles, news, and…" at bounding box center [263, 131] width 247 height 198
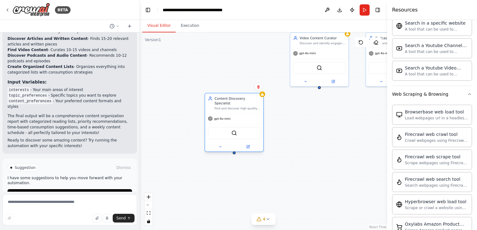
drag, startPoint x: 227, startPoint y: 69, endPoint x: 252, endPoint y: 111, distance: 48.3
click at [252, 114] on div "gpt-4o-mini" at bounding box center [234, 119] width 58 height 10
click at [240, 107] on div "Find and discover high-quality articles, news, and written content based on {in…" at bounding box center [237, 109] width 46 height 4
click at [240, 101] on div "Content Discovery Specialist" at bounding box center [237, 100] width 46 height 9
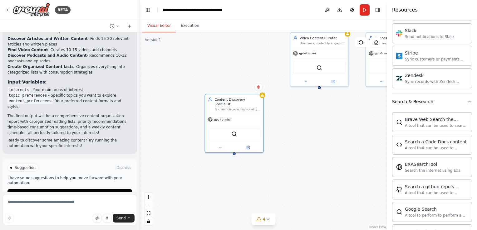
scroll to position [937, 0]
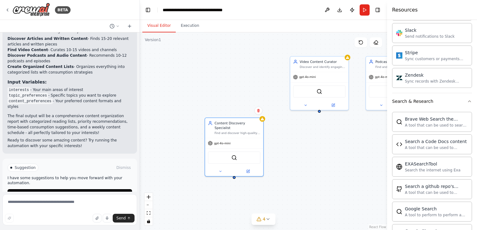
drag, startPoint x: 330, startPoint y: 89, endPoint x: 257, endPoint y: 7, distance: 109.7
click at [329, 113] on div "Content Discovery Specialist Find and discover high-quality articles, news, and…" at bounding box center [263, 131] width 247 height 198
click at [336, 152] on div "Content Discovery Specialist Find and discover high-quality articles, news, and…" at bounding box center [263, 131] width 247 height 198
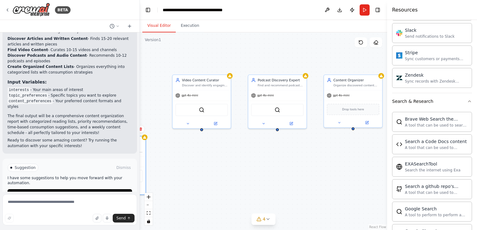
drag, startPoint x: 340, startPoint y: 147, endPoint x: 222, endPoint y: 165, distance: 119.3
click at [222, 165] on div "Content Discovery Specialist Find and discover high-quality articles, news, and…" at bounding box center [263, 131] width 247 height 198
click at [80, 171] on div "Suggestion Dismiss I have some suggestions to help you move forward with your a…" at bounding box center [69, 182] width 125 height 36
click at [79, 192] on span "Run Automation" at bounding box center [72, 194] width 30 height 5
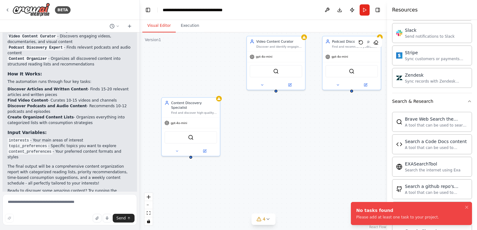
drag, startPoint x: 205, startPoint y: 168, endPoint x: 277, endPoint y: 128, distance: 82.3
click at [277, 128] on div "Content Discovery Specialist Find and discover high-quality articles, news, and…" at bounding box center [263, 131] width 247 height 198
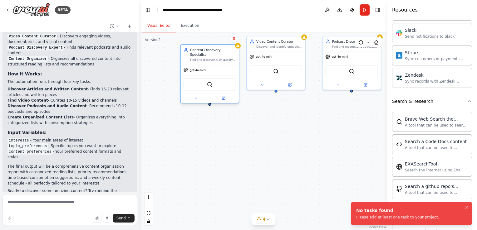
drag, startPoint x: 185, startPoint y: 103, endPoint x: 202, endPoint y: 51, distance: 55.0
click at [202, 51] on div "Content Discovery Specialist Find and discover high-quality articles, news, and…" at bounding box center [213, 55] width 46 height 14
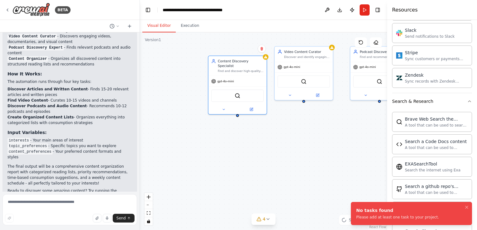
drag, startPoint x: 209, startPoint y: 103, endPoint x: 237, endPoint y: 113, distance: 29.3
click at [237, 113] on div "Content Discovery Specialist Find and discover high-quality articles, news, and…" at bounding box center [263, 131] width 247 height 198
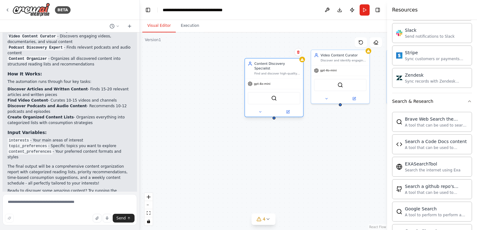
drag, startPoint x: 237, startPoint y: 111, endPoint x: 263, endPoint y: 104, distance: 26.4
click at [263, 104] on div "Content Discovery Specialist Find and discover high-quality articles, news, and…" at bounding box center [263, 131] width 247 height 198
drag, startPoint x: 262, startPoint y: 104, endPoint x: 272, endPoint y: 116, distance: 15.5
click at [272, 116] on div "Content Discovery Specialist Find and discover high-quality articles, news, and…" at bounding box center [263, 131] width 247 height 198
drag, startPoint x: 273, startPoint y: 113, endPoint x: 339, endPoint y: 106, distance: 66.0
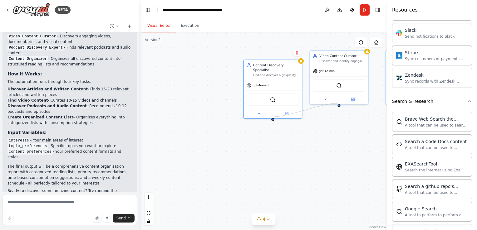
click at [339, 106] on div "Content Discovery Specialist Find and discover high-quality articles, news, and…" at bounding box center [263, 131] width 247 height 198
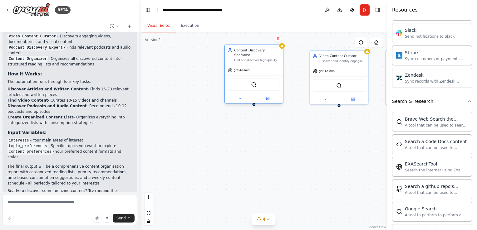
drag, startPoint x: 283, startPoint y: 71, endPoint x: 271, endPoint y: 68, distance: 12.2
click at [271, 65] on div "Content Discovery Specialist Find and discover high-quality articles, news, and…" at bounding box center [254, 55] width 58 height 20
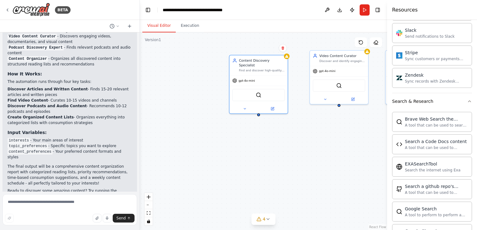
drag, startPoint x: 331, startPoint y: 160, endPoint x: 285, endPoint y: 113, distance: 65.8
click at [285, 113] on div "Content Discovery Specialist Find and discover high-quality articles, news, and…" at bounding box center [263, 131] width 247 height 198
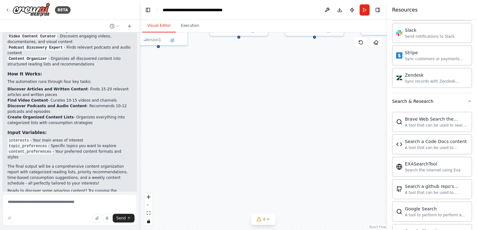
drag, startPoint x: 311, startPoint y: 126, endPoint x: 216, endPoint y: 86, distance: 103.3
click at [222, 77] on div "Content Discovery Specialist Find and discover high-quality articles, news, and…" at bounding box center [263, 131] width 247 height 198
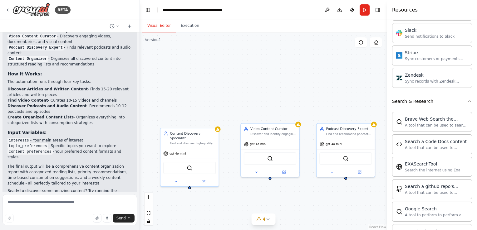
drag, startPoint x: 286, startPoint y: 119, endPoint x: 342, endPoint y: 181, distance: 83.6
click at [326, 196] on div "Content Discovery Specialist Find and discover high-quality articles, news, and…" at bounding box center [263, 131] width 247 height 198
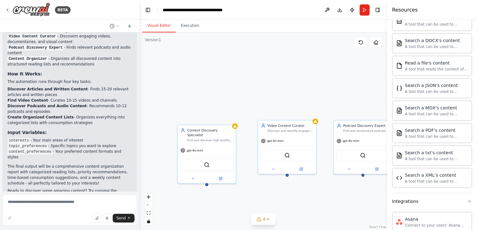
scroll to position [313, 0]
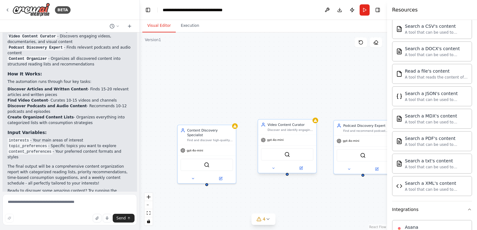
click at [297, 138] on div "gpt-4o-mini" at bounding box center [287, 140] width 58 height 10
click at [278, 145] on div "SerperDevTool" at bounding box center [287, 154] width 58 height 18
click at [276, 141] on span "gpt-4o-mini" at bounding box center [275, 140] width 17 height 4
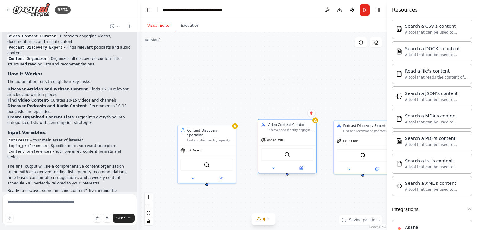
drag, startPoint x: 276, startPoint y: 141, endPoint x: 286, endPoint y: 137, distance: 10.7
click at [276, 141] on span "gpt-4o-mini" at bounding box center [275, 140] width 17 height 4
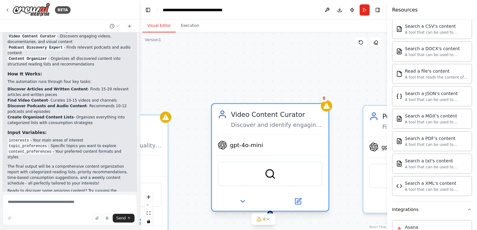
click at [252, 147] on span "gpt-4o-mini" at bounding box center [246, 145] width 33 height 7
drag, startPoint x: 252, startPoint y: 147, endPoint x: 264, endPoint y: 169, distance: 25.4
click at [252, 147] on span "gpt-4o-mini" at bounding box center [246, 145] width 33 height 7
drag, startPoint x: 283, startPoint y: 197, endPoint x: 274, endPoint y: 189, distance: 11.8
click at [283, 196] on button at bounding box center [297, 201] width 53 height 11
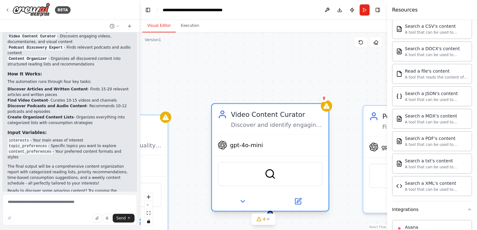
click at [271, 185] on div "SerperDevTool" at bounding box center [270, 174] width 105 height 25
click at [270, 182] on div "SerperDevTool" at bounding box center [270, 174] width 105 height 25
click at [250, 205] on button at bounding box center [242, 201] width 53 height 11
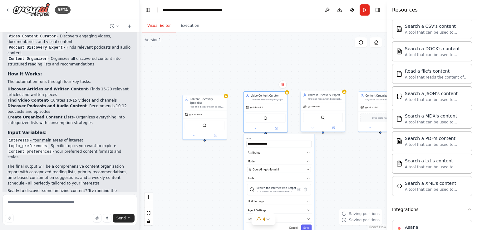
drag, startPoint x: 313, startPoint y: 108, endPoint x: 300, endPoint y: 60, distance: 49.5
click at [303, 52] on div "**********" at bounding box center [263, 131] width 247 height 198
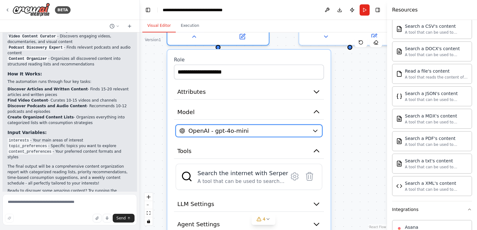
click at [254, 132] on div "OpenAI - gpt-4o-mini" at bounding box center [243, 131] width 129 height 8
click at [270, 131] on div "OpenAI - gpt-4o-mini" at bounding box center [243, 131] width 129 height 8
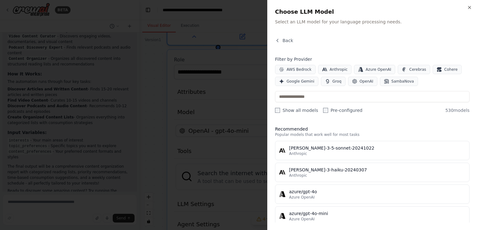
click at [214, 65] on div at bounding box center [238, 115] width 477 height 230
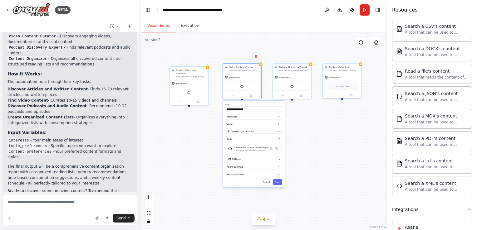
drag, startPoint x: 304, startPoint y: 135, endPoint x: 304, endPoint y: 118, distance: 16.6
click at [313, 147] on div "**********" at bounding box center [263, 131] width 247 height 198
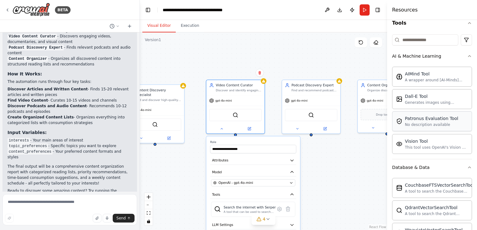
scroll to position [0, 0]
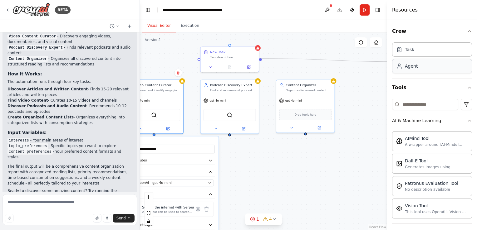
drag, startPoint x: 342, startPoint y: 59, endPoint x: 402, endPoint y: 62, distance: 59.4
click at [402, 62] on div "BETA Set up a crew that finds and organizes interesting articles, videos, and p…" at bounding box center [238, 115] width 477 height 230
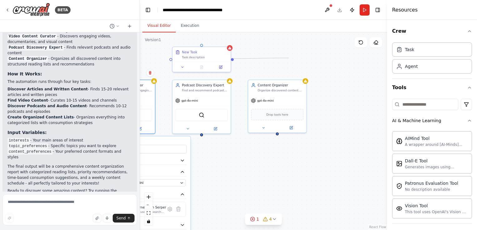
drag, startPoint x: 233, startPoint y: 59, endPoint x: 289, endPoint y: 58, distance: 55.6
click at [289, 58] on div "**********" at bounding box center [263, 131] width 247 height 198
drag, startPoint x: 232, startPoint y: 58, endPoint x: 290, endPoint y: 56, distance: 57.5
click at [290, 56] on div "**********" at bounding box center [263, 131] width 247 height 198
drag, startPoint x: 209, startPoint y: 77, endPoint x: 214, endPoint y: 173, distance: 95.7
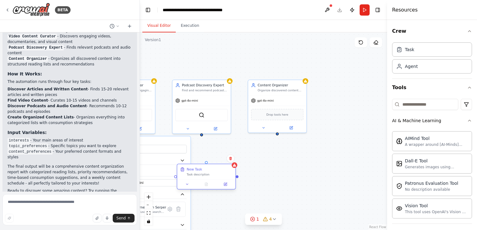
click at [217, 175] on div "New Task Task description" at bounding box center [210, 171] width 46 height 9
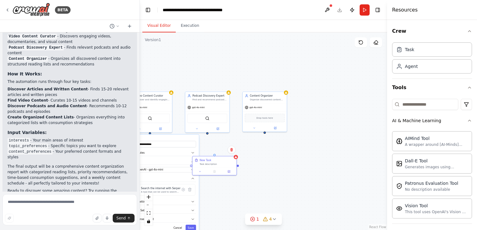
click at [258, 155] on div "**********" at bounding box center [263, 131] width 247 height 198
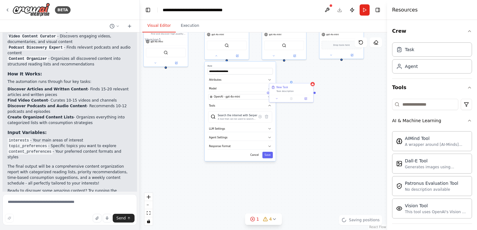
drag, startPoint x: 249, startPoint y: 179, endPoint x: 326, endPoint y: 111, distance: 102.6
click at [333, 107] on div "**********" at bounding box center [263, 131] width 247 height 198
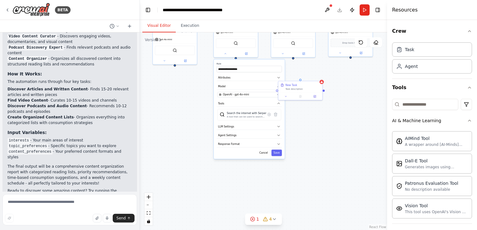
drag, startPoint x: 154, startPoint y: 89, endPoint x: 157, endPoint y: 89, distance: 3.1
click at [155, 89] on div "**********" at bounding box center [263, 131] width 247 height 198
click at [204, 81] on div "**********" at bounding box center [263, 131] width 247 height 198
click at [263, 154] on button "Cancel" at bounding box center [264, 153] width 13 height 7
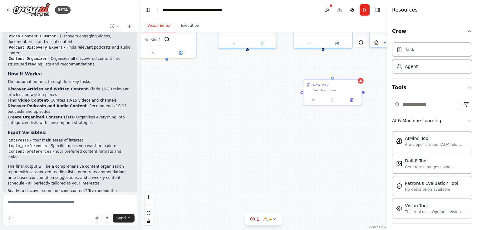
drag, startPoint x: 273, startPoint y: 107, endPoint x: 303, endPoint y: 139, distance: 43.5
click at [296, 146] on div "Content Discovery Specialist Find and discover high-quality articles, news, and…" at bounding box center [263, 131] width 247 height 198
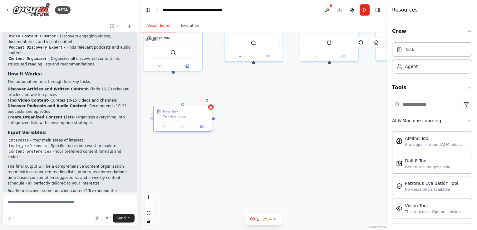
drag, startPoint x: 331, startPoint y: 98, endPoint x: 177, endPoint y: 112, distance: 154.9
click at [177, 112] on div "New Task" at bounding box center [186, 111] width 46 height 5
drag, startPoint x: 182, startPoint y: 105, endPoint x: 172, endPoint y: 69, distance: 37.2
click at [172, 69] on div "Content Discovery Specialist Find and discover high-quality articles, news, and…" at bounding box center [263, 131] width 247 height 198
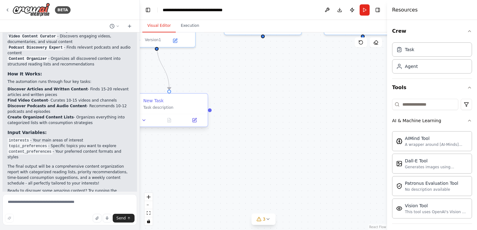
click at [157, 106] on div "Task description" at bounding box center [173, 107] width 61 height 5
click at [160, 108] on div "Task description" at bounding box center [173, 107] width 61 height 5
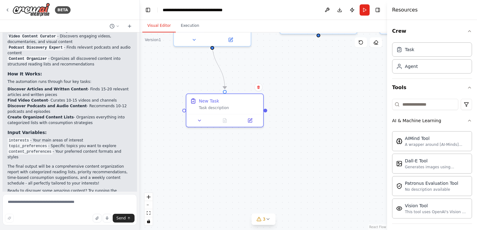
drag, startPoint x: 186, startPoint y: 158, endPoint x: 242, endPoint y: 157, distance: 55.9
click at [242, 157] on div ".deletable-edge-delete-btn { width: 20px; height: 20px; border: 0px solid #ffff…" at bounding box center [263, 131] width 247 height 198
click at [254, 117] on button at bounding box center [250, 119] width 22 height 7
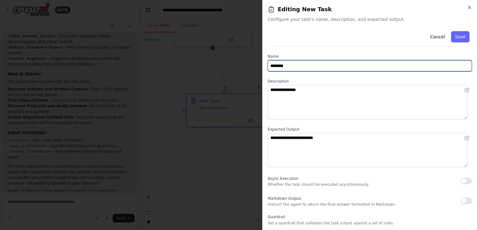
click at [312, 68] on input "********" at bounding box center [370, 65] width 204 height 11
drag, startPoint x: 311, startPoint y: 68, endPoint x: 221, endPoint y: 77, distance: 90.4
click at [221, 77] on body "BETA Set up a crew that finds and organizes interesting articles, videos, and p…" at bounding box center [238, 115] width 477 height 230
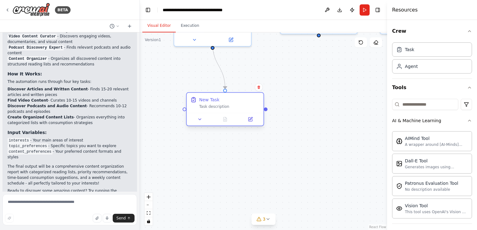
click at [205, 110] on div "New Task Task description" at bounding box center [225, 103] width 77 height 20
click at [252, 118] on icon at bounding box center [250, 118] width 3 height 3
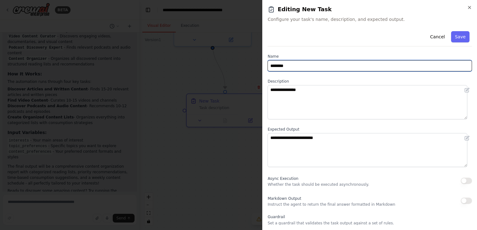
drag, startPoint x: 303, startPoint y: 66, endPoint x: 214, endPoint y: 75, distance: 89.4
click at [214, 75] on body "BETA Set up a crew that finds and organizes interesting articles, videos, and p…" at bounding box center [238, 115] width 477 height 230
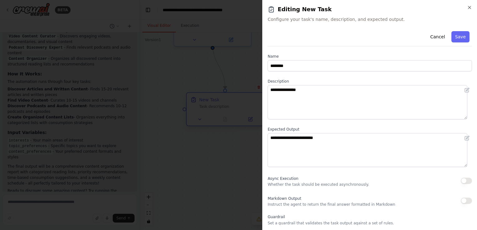
drag, startPoint x: 182, startPoint y: 112, endPoint x: 205, endPoint y: 112, distance: 23.1
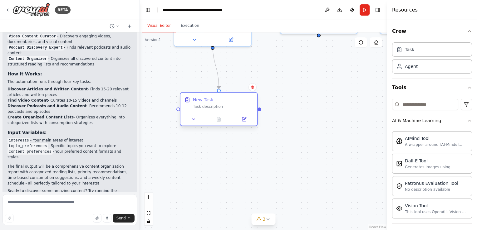
drag, startPoint x: 227, startPoint y: 104, endPoint x: 219, endPoint y: 102, distance: 8.4
click at [219, 102] on div "New Task Task description" at bounding box center [223, 103] width 61 height 12
click at [207, 102] on div "New Task" at bounding box center [203, 100] width 20 height 6
click at [206, 101] on div "New Task" at bounding box center [203, 100] width 20 height 6
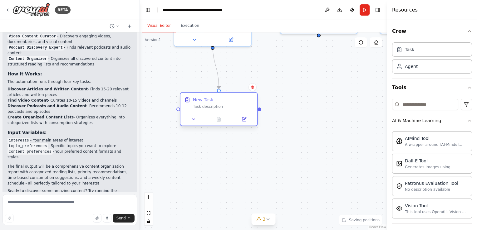
click at [206, 101] on div "New Task" at bounding box center [203, 100] width 20 height 6
click at [248, 119] on button at bounding box center [244, 119] width 22 height 7
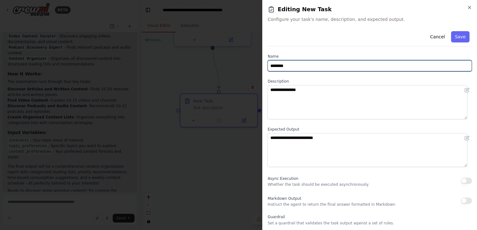
drag, startPoint x: 298, startPoint y: 68, endPoint x: 239, endPoint y: 69, distance: 59.0
click at [239, 69] on body "BETA Set up a crew that finds and organizes interesting articles, videos, and p…" at bounding box center [238, 115] width 477 height 230
paste input "text"
type input "********"
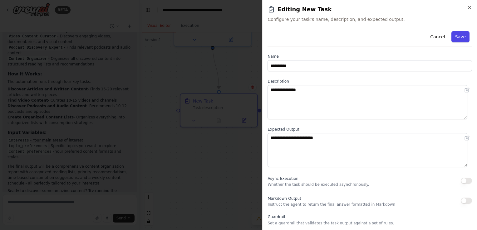
click at [460, 39] on button "Save" at bounding box center [460, 36] width 18 height 11
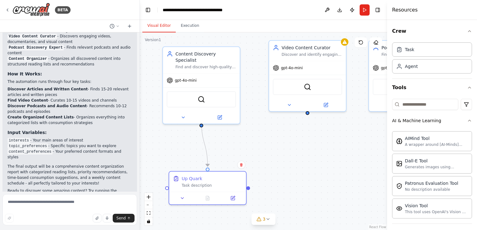
drag, startPoint x: 311, startPoint y: 100, endPoint x: 298, endPoint y: 174, distance: 75.4
click at [298, 174] on div ".deletable-edge-delete-btn { width: 20px; height: 20px; border: 0px solid #ffff…" at bounding box center [263, 131] width 247 height 198
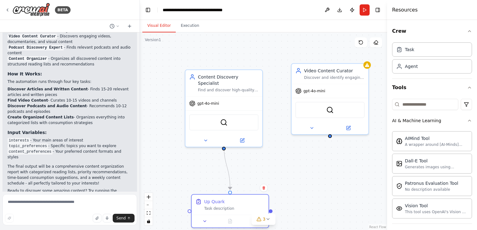
drag, startPoint x: 288, startPoint y: 156, endPoint x: 305, endPoint y: 171, distance: 22.1
click at [305, 171] on div ".deletable-edge-delete-btn { width: 20px; height: 20px; border: 0px solid #ffff…" at bounding box center [263, 131] width 247 height 198
click at [365, 10] on button "Run" at bounding box center [365, 9] width 10 height 11
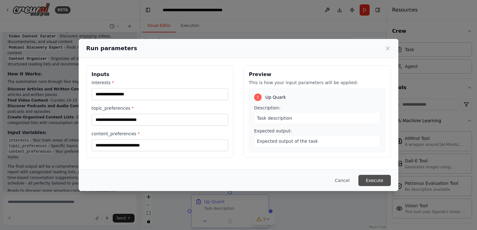
click at [380, 183] on button "Execute" at bounding box center [374, 180] width 32 height 11
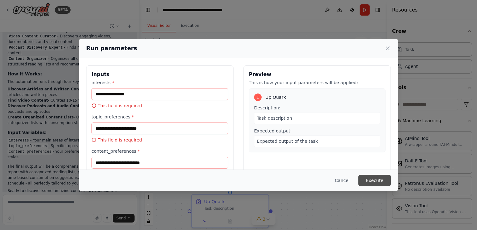
click at [378, 182] on button "Execute" at bounding box center [374, 180] width 32 height 11
click at [165, 83] on label "interests *" at bounding box center [159, 83] width 137 height 6
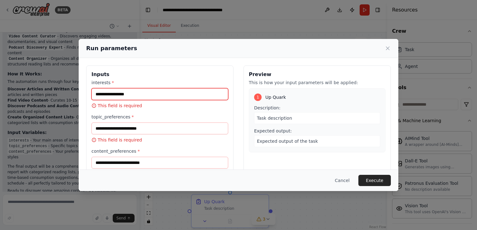
click at [165, 88] on input "interests *" at bounding box center [159, 94] width 137 height 12
click at [160, 91] on input "interests *" at bounding box center [159, 94] width 137 height 12
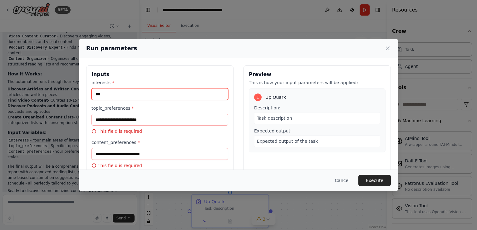
type input "***"
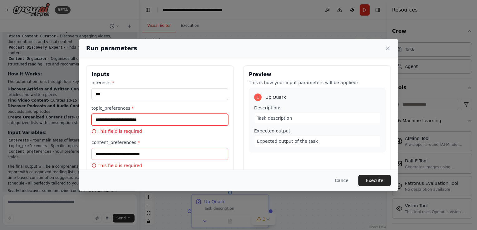
click at [163, 118] on input "topic_preferences *" at bounding box center [159, 120] width 137 height 12
drag, startPoint x: 160, startPoint y: 119, endPoint x: 84, endPoint y: 126, distance: 76.5
click at [84, 126] on div "Inputs interests * *** topic_preferences * This field is required content_prefe…" at bounding box center [239, 120] width 320 height 124
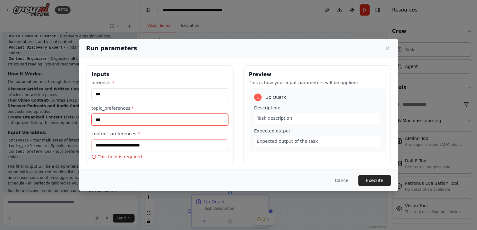
type input "***"
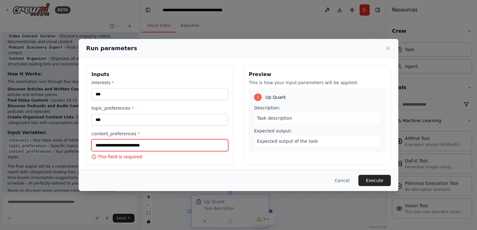
drag, startPoint x: 135, startPoint y: 146, endPoint x: 63, endPoint y: 145, distance: 72.1
click at [64, 145] on div "Run parameters Inputs interests * *** topic_preferences * *** content_preferenc…" at bounding box center [238, 115] width 477 height 230
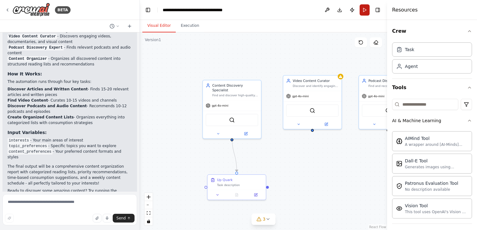
click at [360, 9] on button "Run" at bounding box center [365, 9] width 10 height 11
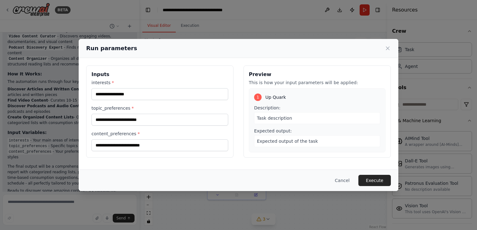
click at [147, 104] on div "interests * topic_preferences * content_preferences *" at bounding box center [159, 116] width 137 height 72
click at [141, 98] on input "interests *" at bounding box center [159, 94] width 137 height 12
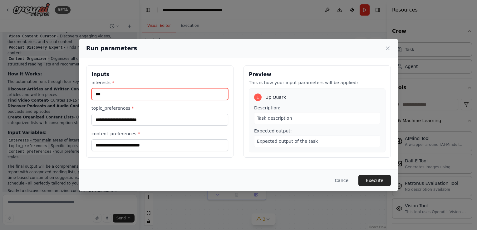
type input "***"
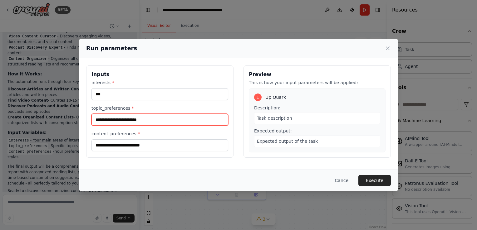
click at [137, 118] on input "topic_preferences *" at bounding box center [159, 120] width 137 height 12
type input "***"
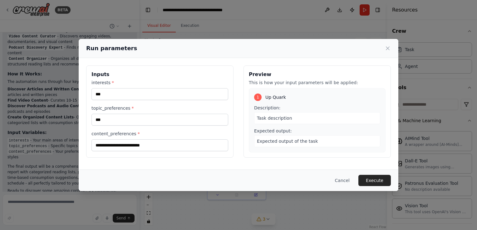
click at [173, 138] on div "content_preferences *" at bounding box center [159, 141] width 137 height 21
click at [165, 144] on input "content_preferences *" at bounding box center [159, 146] width 137 height 12
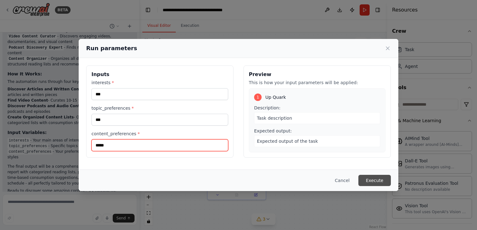
type input "*****"
click at [380, 181] on button "Execute" at bounding box center [374, 180] width 32 height 11
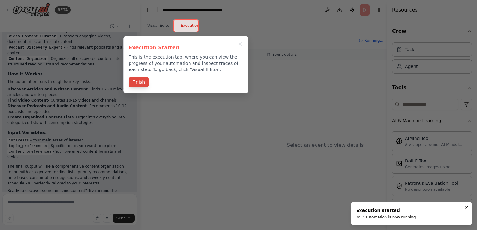
click at [139, 83] on button "Finish" at bounding box center [139, 82] width 20 height 10
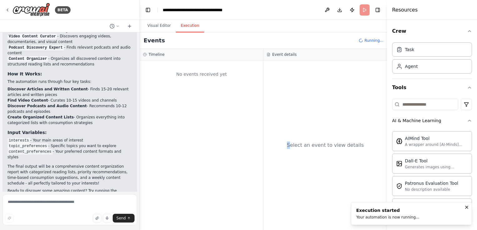
drag, startPoint x: 293, startPoint y: 128, endPoint x: 240, endPoint y: 86, distance: 67.3
click at [240, 86] on div "Timeline No events received yet Event details Select an event to view details" at bounding box center [263, 139] width 247 height 181
click at [162, 54] on h3 "Timeline" at bounding box center [157, 54] width 16 height 5
click at [155, 55] on h3 "Timeline" at bounding box center [157, 54] width 16 height 5
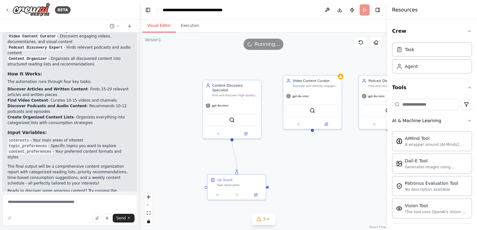
click at [162, 28] on button "Visual Editor" at bounding box center [158, 25] width 33 height 13
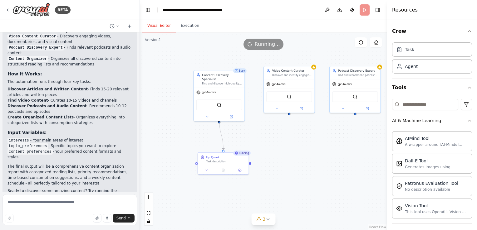
scroll to position [742, 0]
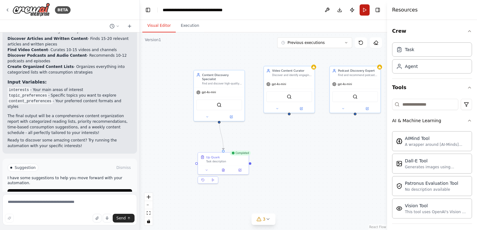
click at [363, 9] on button "Run" at bounding box center [365, 9] width 10 height 11
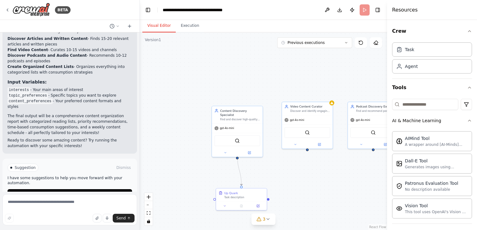
drag, startPoint x: 277, startPoint y: 138, endPoint x: 294, endPoint y: 174, distance: 39.7
click at [294, 174] on div ".deletable-edge-delete-btn { width: 20px; height: 20px; border: 0px solid #ffff…" at bounding box center [263, 131] width 247 height 198
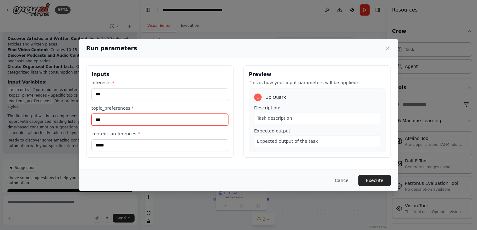
click at [159, 118] on input "***" at bounding box center [159, 120] width 137 height 12
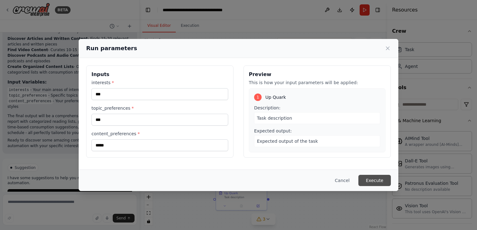
click at [367, 177] on button "Execute" at bounding box center [374, 180] width 32 height 11
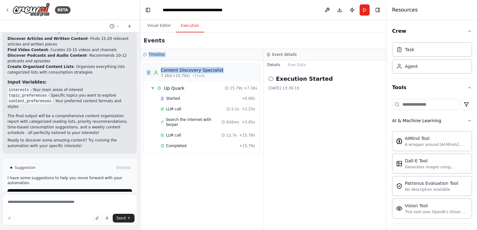
drag, startPoint x: 235, startPoint y: 43, endPoint x: 199, endPoint y: 59, distance: 39.3
click at [199, 59] on div "Events Timeline ▼ Content Discovery Specialist 7.16s (+15.79s) • 1 task ▼ Up Qu…" at bounding box center [263, 131] width 247 height 198
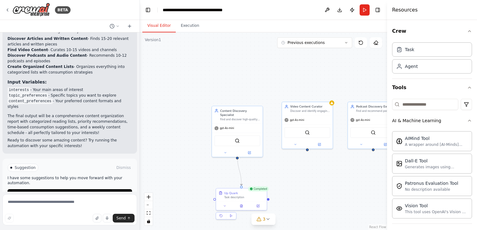
click at [154, 27] on button "Visual Editor" at bounding box center [158, 25] width 33 height 13
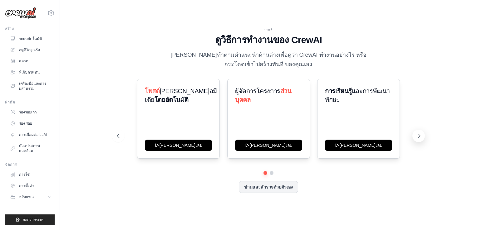
click at [416, 134] on icon at bounding box center [419, 136] width 6 height 6
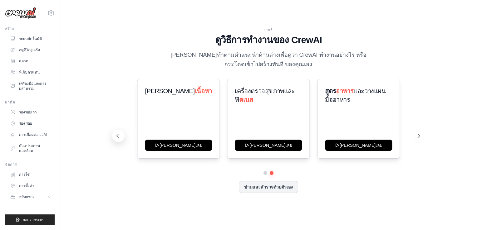
click at [122, 136] on button at bounding box center [118, 136] width 12 height 12
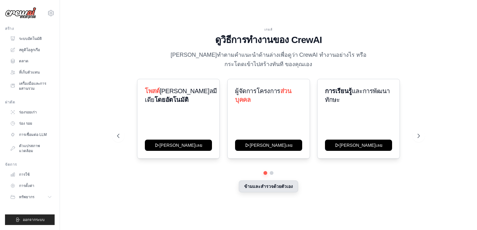
click at [263, 188] on button "ข้ามและสํารวจด้วยตัวเอง" at bounding box center [268, 187] width 59 height 12
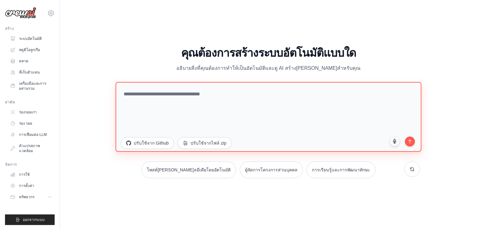
click at [167, 100] on textarea at bounding box center [269, 117] width 306 height 70
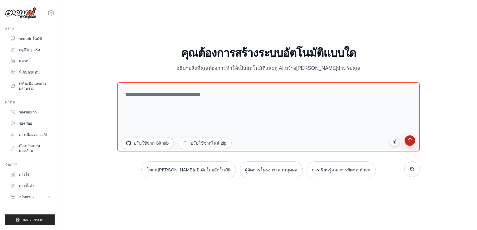
click at [410, 139] on icon "submit" at bounding box center [409, 140] width 3 height 4
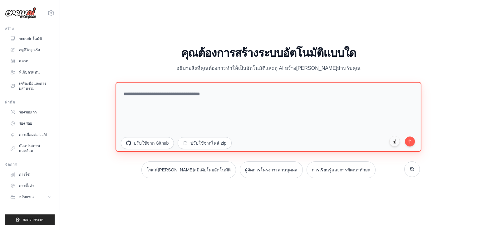
click at [169, 92] on textarea at bounding box center [269, 117] width 306 height 70
paste textarea "**********"
click at [415, 142] on div "**********" at bounding box center [268, 118] width 303 height 72
type textarea "**********"
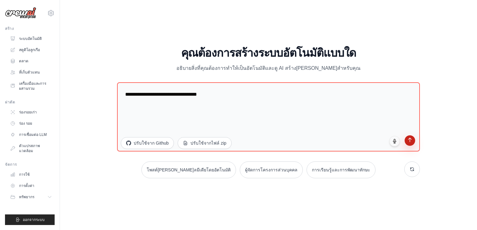
click at [410, 142] on icon "submit" at bounding box center [409, 140] width 5 height 5
click at [36, 37] on font "ระบบอัตโนมัติ" at bounding box center [31, 38] width 23 height 5
click at [29, 47] on link "สตูดิโอลูกเรือ" at bounding box center [31, 50] width 47 height 10
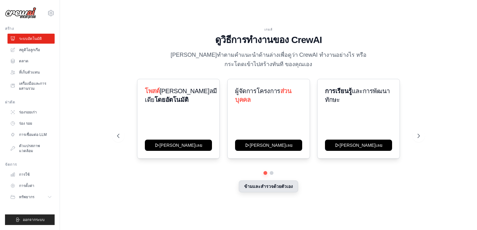
click at [273, 185] on button "ข้ามและสํารวจด้วยตัวเอง" at bounding box center [268, 187] width 59 height 12
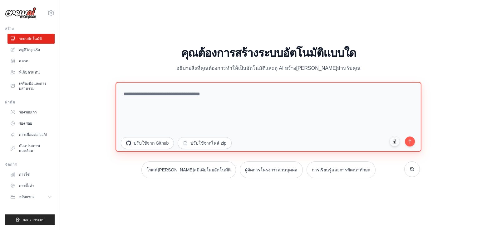
click at [152, 103] on textarea at bounding box center [269, 117] width 306 height 70
paste textarea "**********"
type textarea "**********"
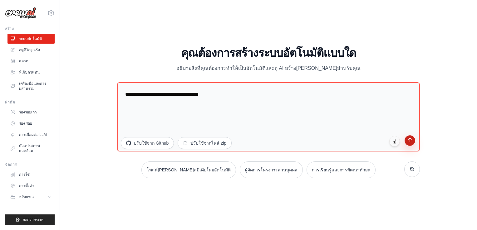
click at [406, 142] on button "submit" at bounding box center [410, 141] width 11 height 11
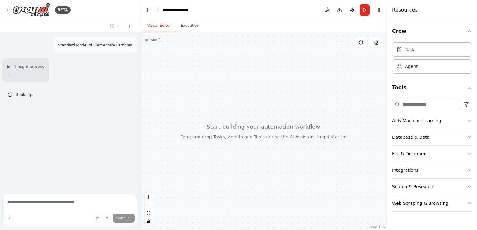
click at [424, 135] on div "Database & Data" at bounding box center [410, 137] width 37 height 6
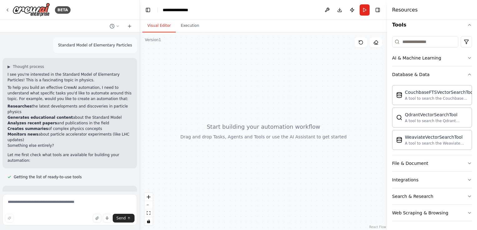
drag, startPoint x: 140, startPoint y: 115, endPoint x: 100, endPoint y: 121, distance: 40.1
click at [100, 121] on div "BETA Standard Model of Elementary Particles ▶ Thought process I see you're inte…" at bounding box center [238, 115] width 477 height 230
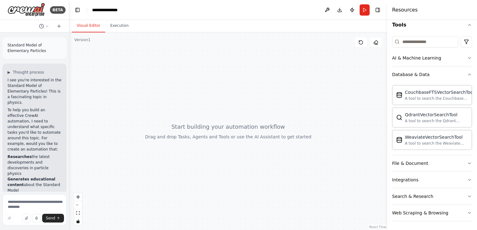
drag, startPoint x: 139, startPoint y: 114, endPoint x: 9, endPoint y: 129, distance: 130.4
click at [9, 129] on div "BETA Standard Model of Elementary Particles ▶ Thought process I see you're inte…" at bounding box center [34, 115] width 69 height 230
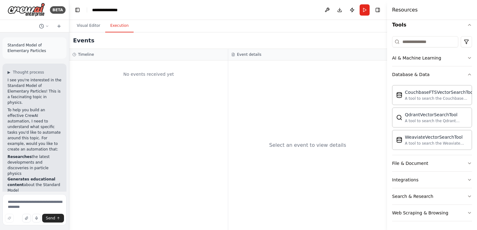
click at [122, 23] on button "Execution" at bounding box center [119, 25] width 28 height 13
click at [88, 22] on button "Visual Editor" at bounding box center [88, 25] width 33 height 13
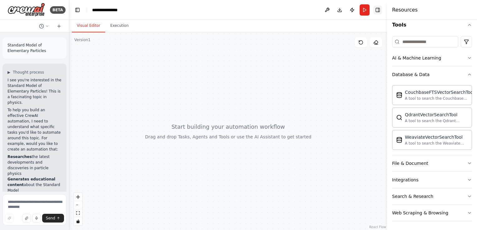
click at [377, 9] on button "Toggle Right Sidebar" at bounding box center [377, 10] width 9 height 9
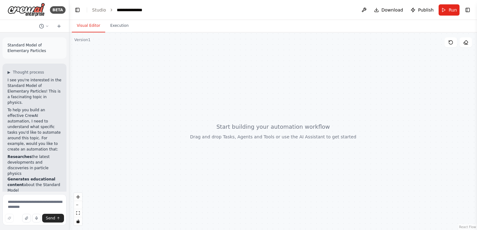
click at [463, 6] on header "**********" at bounding box center [273, 10] width 408 height 20
click at [461, 11] on header "**********" at bounding box center [273, 10] width 408 height 20
click at [464, 9] on button "Toggle Right Sidebar" at bounding box center [467, 10] width 9 height 9
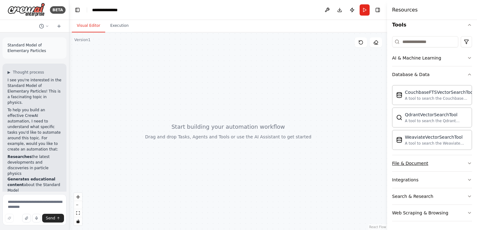
click at [417, 160] on div "File & Document" at bounding box center [410, 163] width 36 height 6
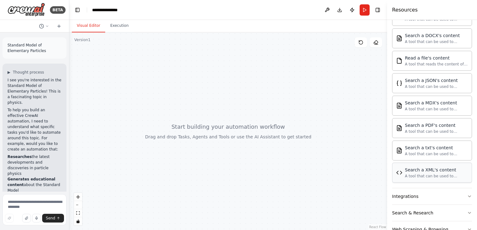
scroll to position [247, 0]
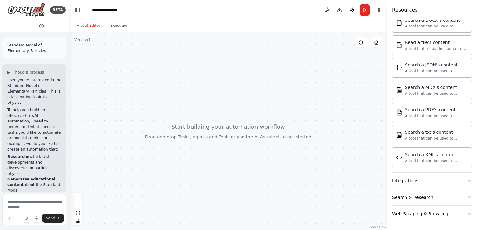
click at [419, 176] on button "Integrations" at bounding box center [432, 181] width 80 height 16
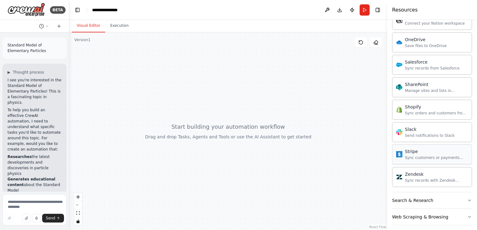
scroll to position [743, 0]
click at [426, 197] on div "Search & Research" at bounding box center [412, 200] width 41 height 6
drag, startPoint x: 256, startPoint y: 82, endPoint x: 232, endPoint y: 93, distance: 25.9
click at [232, 93] on div at bounding box center [228, 131] width 318 height 198
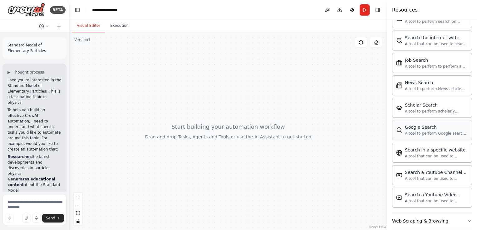
scroll to position [1062, 0]
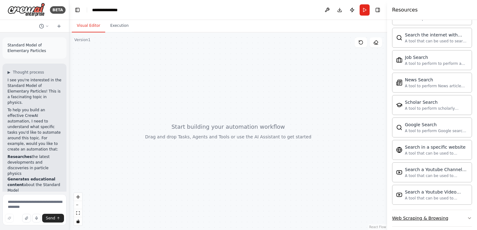
click at [417, 215] on div "Web Scraping & Browsing" at bounding box center [420, 218] width 56 height 6
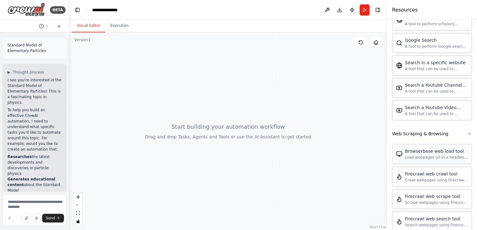
scroll to position [1121, 0]
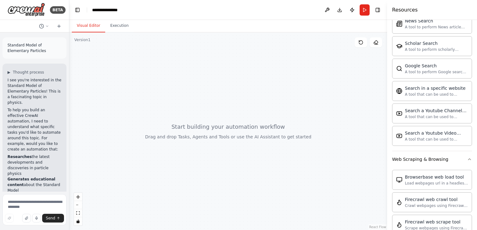
click at [272, 117] on div at bounding box center [228, 131] width 318 height 198
drag, startPoint x: 10, startPoint y: 71, endPoint x: 145, endPoint y: 67, distance: 135.0
click at [145, 67] on div "BETA Standard Model of Elementary Particles ▶ Thought process I see you're inte…" at bounding box center [238, 115] width 477 height 230
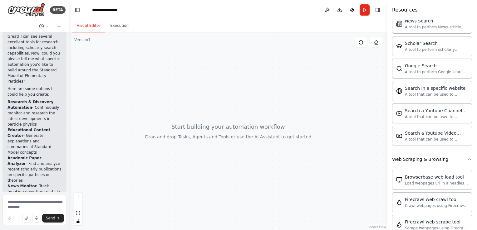
scroll to position [365, 0]
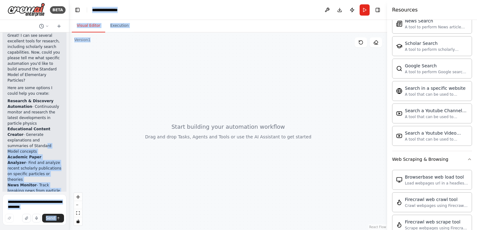
drag, startPoint x: 23, startPoint y: 126, endPoint x: 166, endPoint y: 101, distance: 145.3
click at [166, 101] on div "BETA Standard Model of Elementary Particles ▶ Thought process I see you're inte…" at bounding box center [238, 115] width 477 height 230
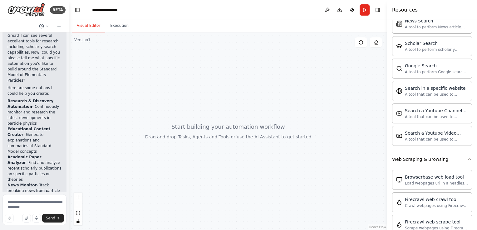
click at [36, 126] on li "Educational Content Creator - Generate explanations and summaries of Standard M…" at bounding box center [34, 140] width 54 height 28
drag, startPoint x: 66, startPoint y: 217, endPoint x: 231, endPoint y: 102, distance: 201.2
click at [272, 131] on div "BETA Standard Model of Elementary Particles ▶ Thought process I see you're inte…" at bounding box center [238, 115] width 477 height 230
click at [114, 29] on button "Execution" at bounding box center [119, 25] width 28 height 13
click at [102, 26] on button "Visual Editor" at bounding box center [88, 25] width 33 height 13
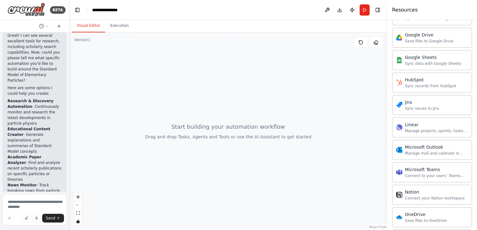
scroll to position [527, 0]
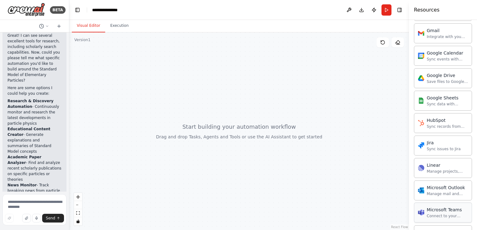
drag, startPoint x: 387, startPoint y: 22, endPoint x: 447, endPoint y: 214, distance: 201.2
click at [448, 218] on div "Resources Crew Task Agent Tools AI & Machine Learning Database & Data Couchbase…" at bounding box center [443, 115] width 68 height 230
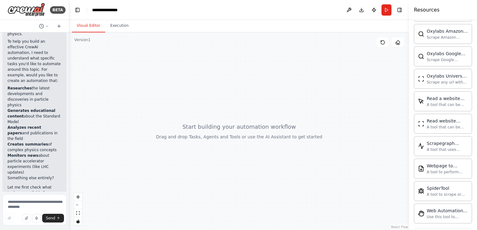
scroll to position [0, 0]
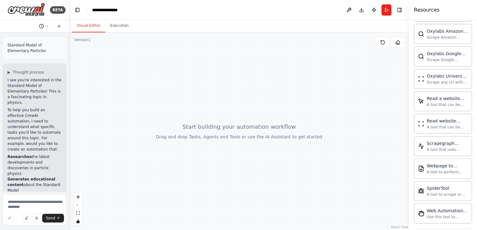
click at [41, 27] on icon at bounding box center [41, 26] width 5 height 5
click at [43, 39] on span "Standard Model of Elementary Particles" at bounding box center [30, 39] width 46 height 5
click at [103, 33] on div at bounding box center [239, 131] width 340 height 198
click at [109, 28] on button "Execution" at bounding box center [119, 25] width 28 height 13
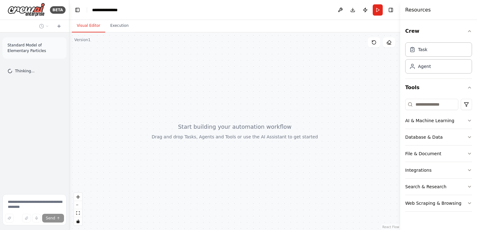
drag, startPoint x: 411, startPoint y: 81, endPoint x: 412, endPoint y: 75, distance: 6.1
click at [402, 84] on div at bounding box center [401, 115] width 2 height 230
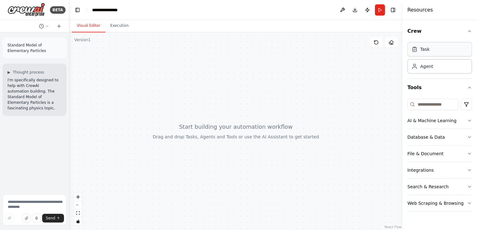
click at [427, 45] on div "Task" at bounding box center [439, 49] width 65 height 14
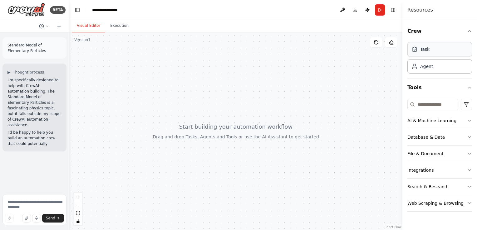
click at [431, 48] on div "Task" at bounding box center [439, 49] width 65 height 14
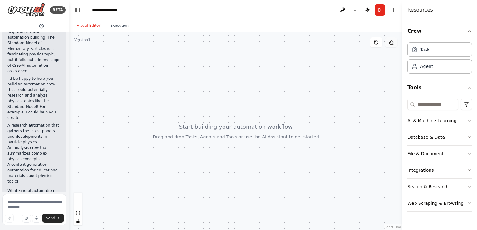
click at [387, 42] on button at bounding box center [391, 42] width 12 height 10
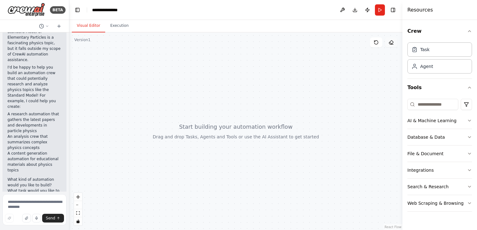
scroll to position [71, 0]
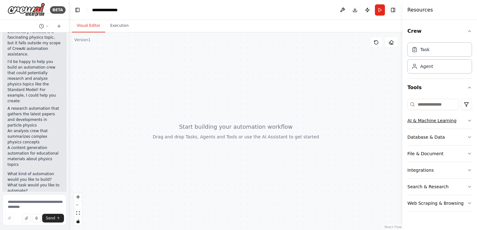
click at [453, 120] on button "AI & Machine Learning" at bounding box center [439, 121] width 65 height 16
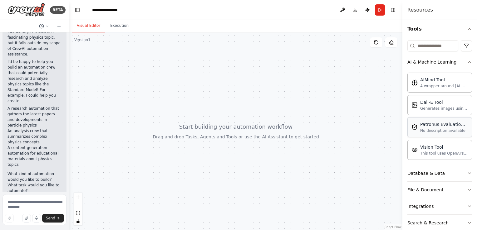
scroll to position [62, 0]
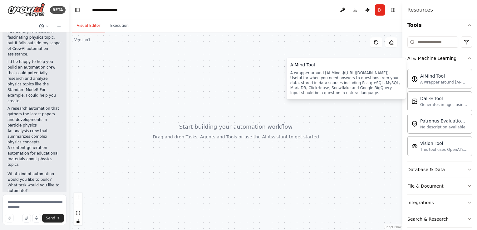
click at [321, 76] on div "A wrapper around [AI-Minds]([URL][DOMAIN_NAME]). Useful for when you need answe…" at bounding box center [346, 83] width 112 height 25
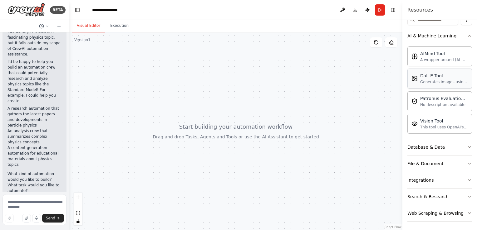
scroll to position [85, 0]
click at [438, 150] on button "Database & Data" at bounding box center [439, 147] width 65 height 16
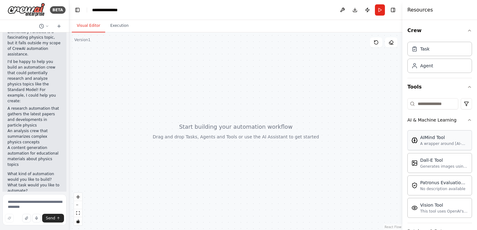
scroll to position [0, 0]
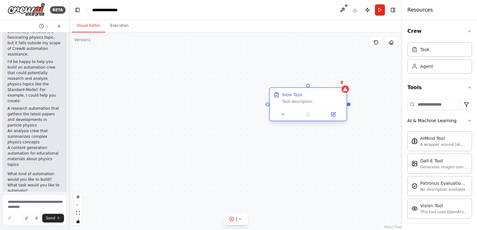
drag, startPoint x: 379, startPoint y: 84, endPoint x: 297, endPoint y: 107, distance: 85.0
click at [282, 98] on div "New Task" at bounding box center [292, 95] width 20 height 6
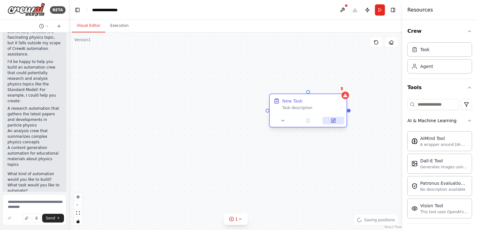
click at [333, 123] on icon at bounding box center [333, 120] width 5 height 5
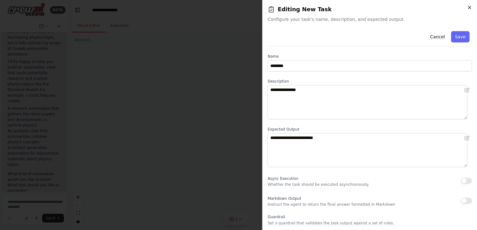
click at [472, 7] on div "**********" at bounding box center [369, 115] width 215 height 230
click at [469, 7] on icon "button" at bounding box center [469, 7] width 5 height 5
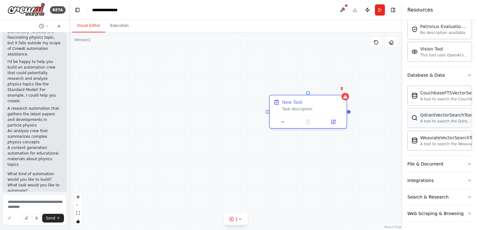
scroll to position [157, 0]
click at [436, 165] on div "File & Document" at bounding box center [425, 164] width 36 height 6
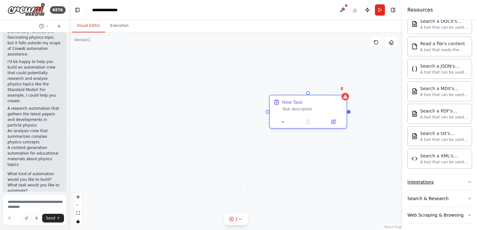
scroll to position [341, 0]
click at [439, 180] on button "Integrations" at bounding box center [439, 182] width 65 height 16
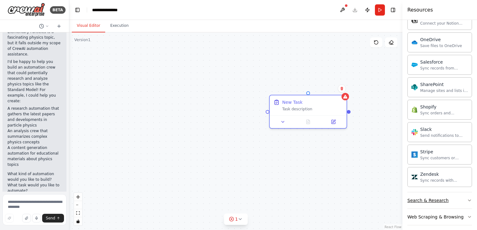
click at [432, 198] on div "Search & Research" at bounding box center [427, 201] width 41 height 6
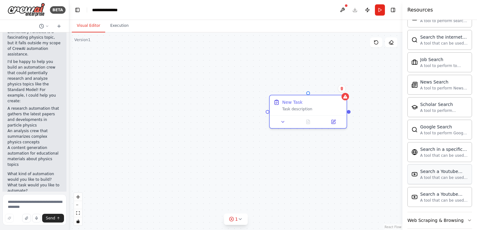
scroll to position [1156, 0]
click at [435, 217] on button "Web Scraping & Browsing" at bounding box center [439, 219] width 65 height 16
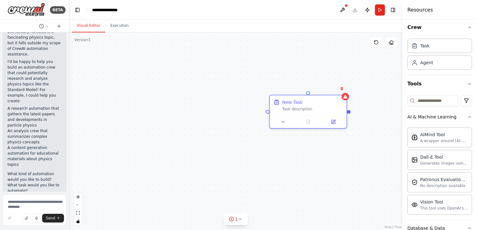
scroll to position [0, 0]
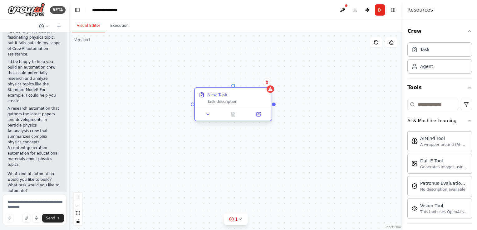
drag, startPoint x: 320, startPoint y: 104, endPoint x: 247, endPoint y: 97, distance: 73.4
click at [247, 97] on div "New Task Task description" at bounding box center [237, 98] width 61 height 12
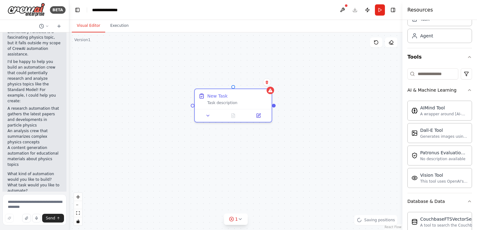
scroll to position [31, 0]
click at [438, 71] on input at bounding box center [432, 73] width 51 height 11
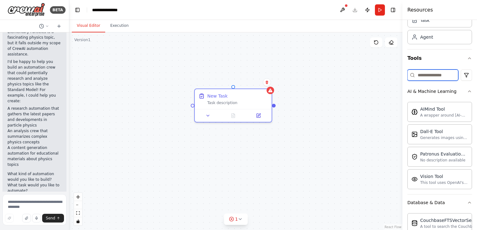
scroll to position [0, 0]
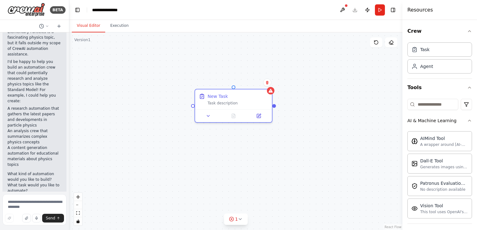
drag, startPoint x: 355, startPoint y: 144, endPoint x: 330, endPoint y: 87, distance: 61.7
click at [330, 87] on div "New Task Task description" at bounding box center [235, 131] width 333 height 198
drag, startPoint x: 315, startPoint y: 134, endPoint x: 345, endPoint y: 166, distance: 43.5
click at [346, 166] on div "New Task Task description" at bounding box center [235, 131] width 333 height 198
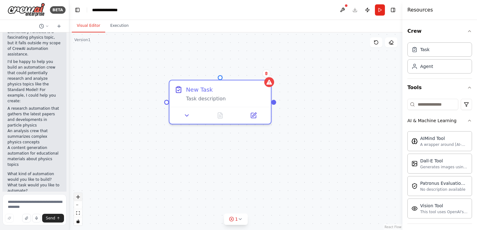
click at [77, 199] on button "zoom in" at bounding box center [78, 197] width 8 height 8
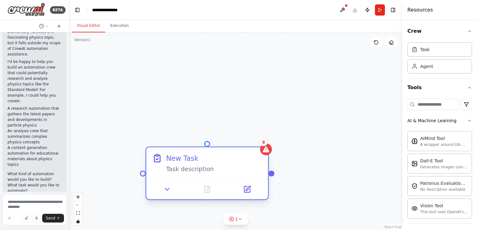
drag, startPoint x: 212, startPoint y: 89, endPoint x: 206, endPoint y: 170, distance: 81.8
click at [206, 170] on div "Task description" at bounding box center [214, 169] width 96 height 8
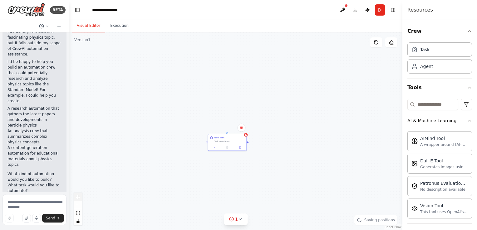
click at [79, 199] on button "zoom in" at bounding box center [78, 197] width 8 height 8
click at [78, 198] on icon "zoom in" at bounding box center [78, 197] width 4 height 4
click at [77, 197] on icon "zoom in" at bounding box center [78, 197] width 4 height 4
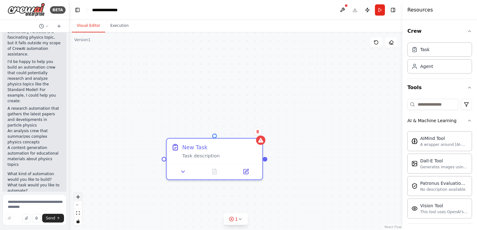
click at [77, 197] on icon "zoom in" at bounding box center [78, 197] width 4 height 4
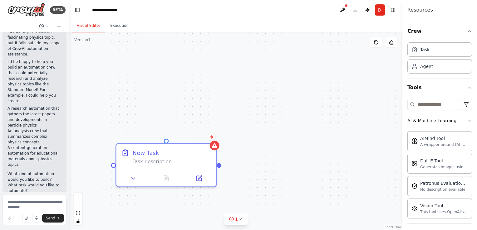
drag, startPoint x: 234, startPoint y: 119, endPoint x: 291, endPoint y: 52, distance: 88.0
click at [294, 46] on div "New Task Task description" at bounding box center [235, 131] width 333 height 198
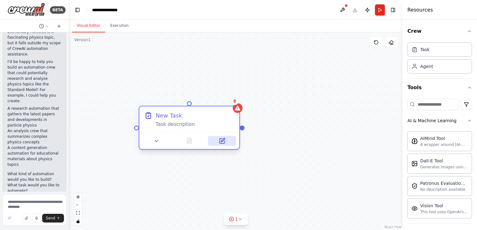
click at [235, 141] on button at bounding box center [222, 141] width 28 height 10
click at [163, 145] on button at bounding box center [157, 141] width 28 height 10
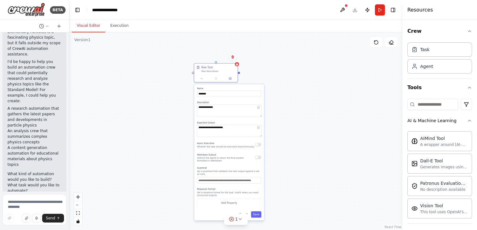
drag, startPoint x: 267, startPoint y: 143, endPoint x: 283, endPoint y: 56, distance: 88.8
click at [283, 56] on div "**********" at bounding box center [235, 131] width 333 height 198
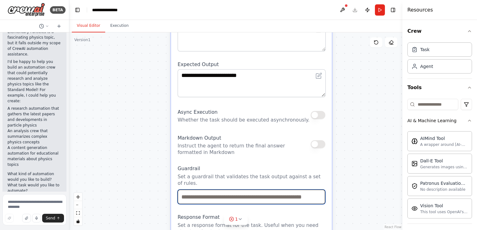
click at [222, 194] on input "text" at bounding box center [252, 197] width 148 height 15
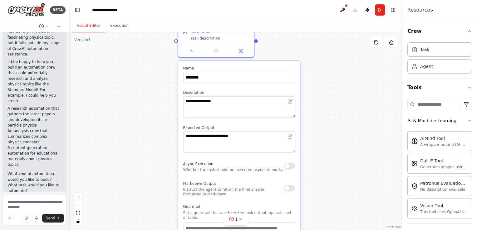
drag, startPoint x: 239, startPoint y: 109, endPoint x: 235, endPoint y: 149, distance: 40.1
click at [237, 157] on div "**********" at bounding box center [239, 180] width 122 height 238
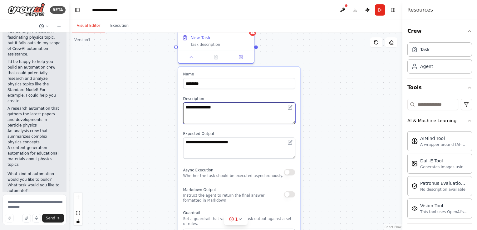
click at [237, 111] on textarea "**********" at bounding box center [239, 113] width 112 height 21
click at [291, 105] on icon at bounding box center [290, 107] width 5 height 5
click at [292, 140] on icon at bounding box center [290, 141] width 3 height 3
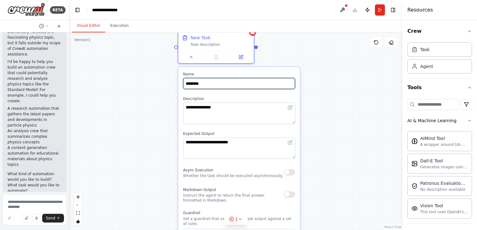
click at [211, 83] on input "********" at bounding box center [239, 83] width 112 height 11
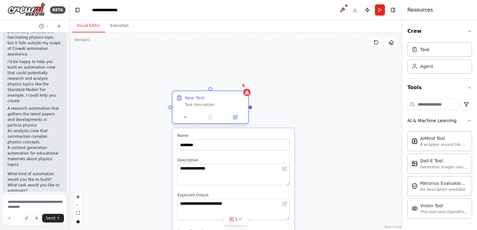
drag, startPoint x: 336, startPoint y: 79, endPoint x: 244, endPoint y: 114, distance: 97.9
click at [333, 121] on div "**********" at bounding box center [235, 131] width 333 height 198
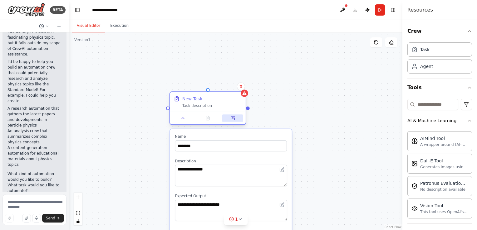
click at [234, 121] on button at bounding box center [232, 118] width 21 height 7
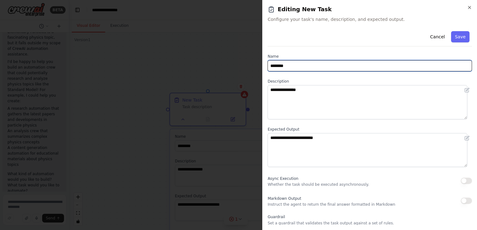
click at [323, 65] on input "********" at bounding box center [370, 65] width 204 height 11
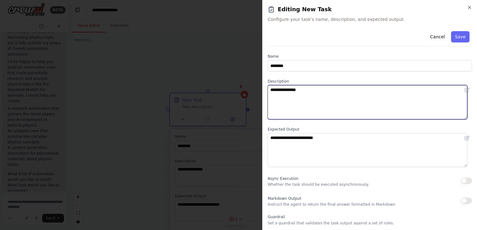
click at [315, 89] on textarea "**********" at bounding box center [368, 102] width 200 height 34
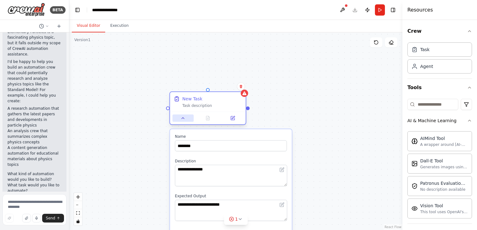
click at [188, 119] on button at bounding box center [182, 118] width 21 height 7
click at [232, 119] on icon at bounding box center [233, 117] width 3 height 3
click at [190, 123] on div at bounding box center [208, 118] width 76 height 12
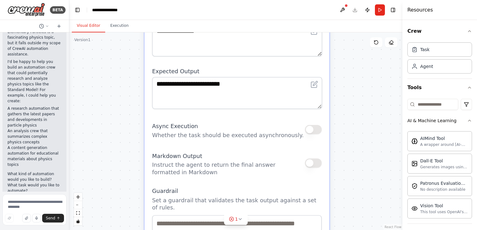
drag, startPoint x: 336, startPoint y: 108, endPoint x: 307, endPoint y: 39, distance: 74.3
click at [343, 4] on main "**********" at bounding box center [235, 115] width 333 height 230
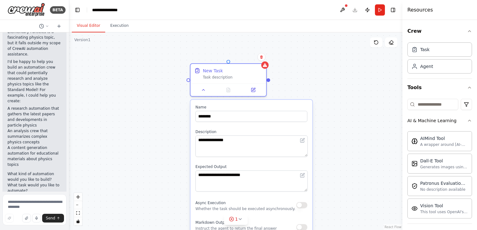
drag, startPoint x: 312, startPoint y: 82, endPoint x: 316, endPoint y: 175, distance: 93.4
click at [316, 175] on div "**********" at bounding box center [235, 131] width 333 height 198
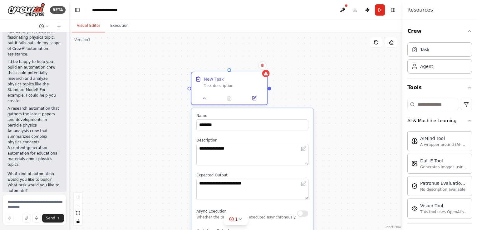
click at [289, 90] on div "**********" at bounding box center [235, 131] width 333 height 198
click at [467, 118] on icon "button" at bounding box center [469, 120] width 5 height 5
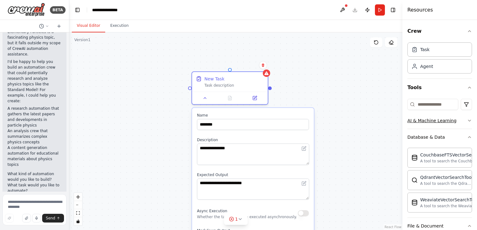
click at [467, 119] on icon "button" at bounding box center [469, 120] width 5 height 5
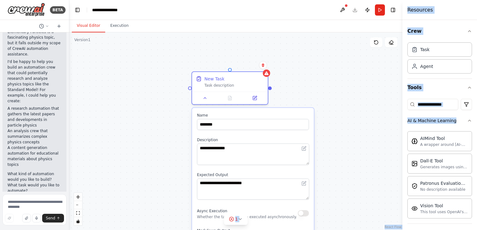
drag, startPoint x: 435, startPoint y: 219, endPoint x: 362, endPoint y: 129, distance: 116.5
click at [362, 129] on div "**********" at bounding box center [238, 115] width 477 height 230
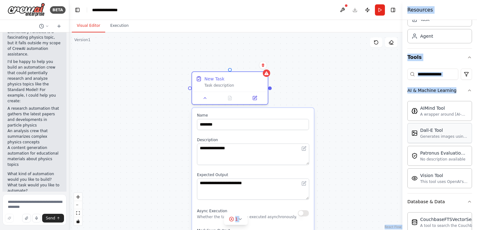
scroll to position [31, 0]
click at [460, 192] on div "AIMind Tool A wrapper around [AI-Minds]([URL][DOMAIN_NAME]). Useful for when yo…" at bounding box center [439, 145] width 65 height 95
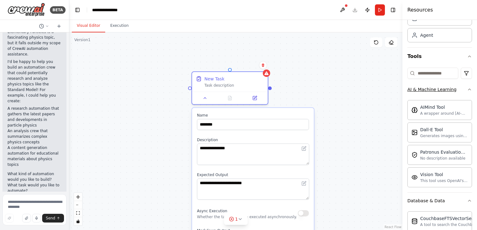
click at [434, 93] on button "AI & Machine Learning" at bounding box center [439, 89] width 65 height 16
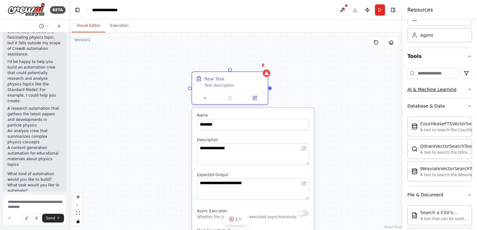
click at [434, 94] on button "AI & Machine Learning" at bounding box center [439, 89] width 65 height 16
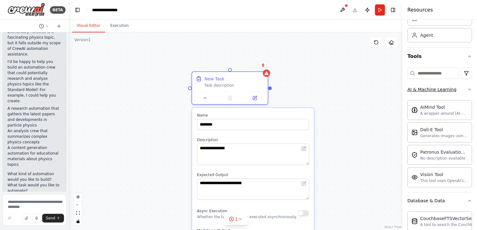
click at [467, 91] on icon "button" at bounding box center [469, 89] width 5 height 5
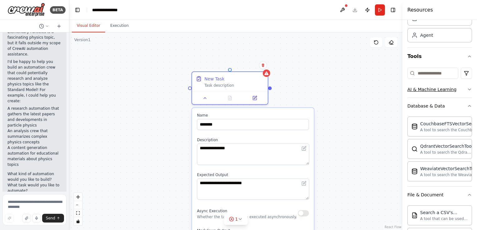
click at [467, 90] on icon "button" at bounding box center [469, 89] width 5 height 5
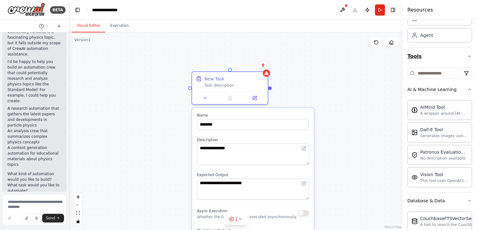
click at [464, 53] on button "Tools" at bounding box center [439, 56] width 65 height 17
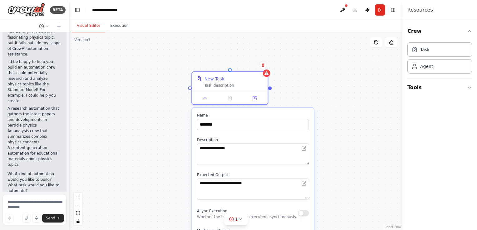
click at [346, 122] on div "**********" at bounding box center [235, 131] width 333 height 198
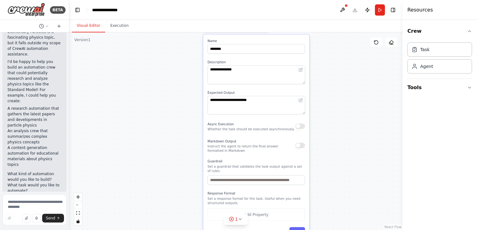
drag, startPoint x: 328, startPoint y: 136, endPoint x: 335, endPoint y: 67, distance: 69.7
click at [335, 67] on div "**********" at bounding box center [235, 131] width 333 height 198
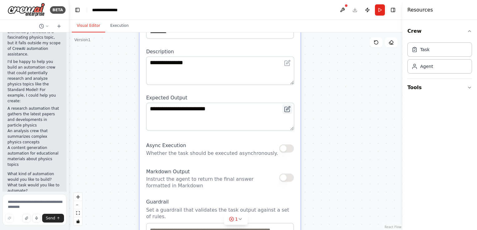
click at [291, 111] on button at bounding box center [288, 109] width 10 height 10
click at [289, 63] on icon at bounding box center [287, 63] width 5 height 5
click at [288, 63] on icon at bounding box center [288, 62] width 4 height 4
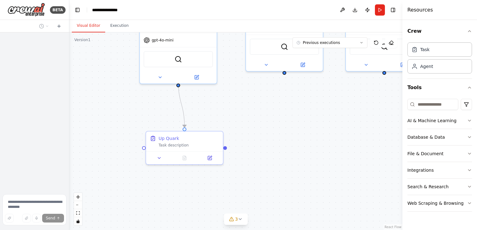
drag, startPoint x: 249, startPoint y: 157, endPoint x: 295, endPoint y: 106, distance: 68.3
click at [295, 106] on div ".deletable-edge-delete-btn { width: 20px; height: 20px; border: 0px solid #ffff…" at bounding box center [235, 131] width 333 height 198
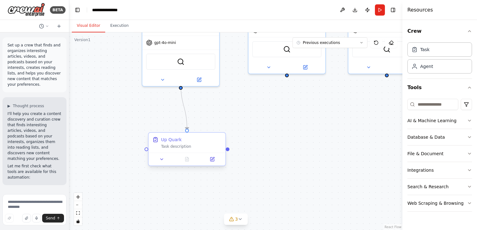
scroll to position [1217, 0]
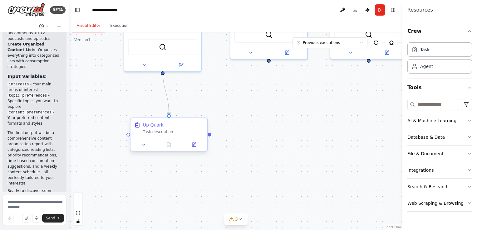
drag, startPoint x: 229, startPoint y: 151, endPoint x: 206, endPoint y: 147, distance: 22.8
click at [216, 151] on div ".deletable-edge-delete-btn { width: 20px; height: 20px; border: 0px solid #ffff…" at bounding box center [235, 131] width 333 height 198
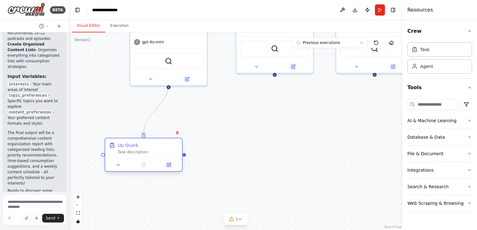
drag, startPoint x: 195, startPoint y: 141, endPoint x: 138, endPoint y: 132, distance: 57.5
click at [132, 142] on div "Up Quark Task description" at bounding box center [148, 148] width 61 height 12
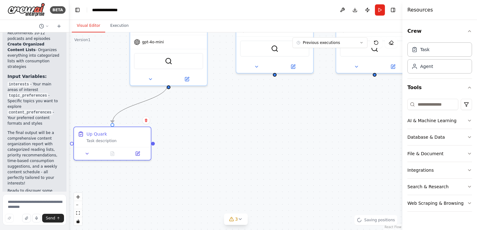
click at [166, 87] on g ".deletable-edge-delete-btn { width: 20px; height: 20px; border: 0px solid #ffff…" at bounding box center [140, 102] width 62 height 41
drag, startPoint x: 153, startPoint y: 144, endPoint x: 170, endPoint y: 81, distance: 65.5
click at [170, 81] on div ".deletable-edge-delete-btn { width: 20px; height: 20px; border: 0px solid #ffff…" at bounding box center [235, 131] width 333 height 198
click at [169, 84] on div at bounding box center [169, 86] width 4 height 4
click at [114, 124] on div ".deletable-edge-delete-btn { width: 20px; height: 20px; border: 0px solid #ffff…" at bounding box center [235, 131] width 333 height 198
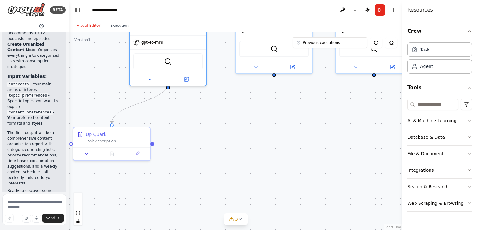
click at [114, 124] on div ".deletable-edge-delete-btn { width: 20px; height: 20px; border: 0px solid #ffff…" at bounding box center [235, 131] width 333 height 198
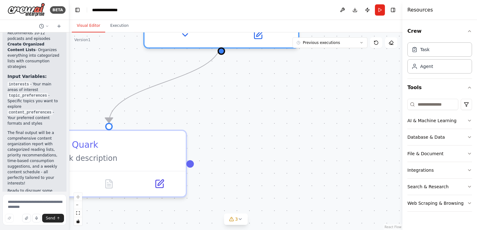
click at [116, 125] on div ".deletable-edge-delete-btn { width: 20px; height: 20px; border: 0px solid #ffff…" at bounding box center [235, 131] width 333 height 198
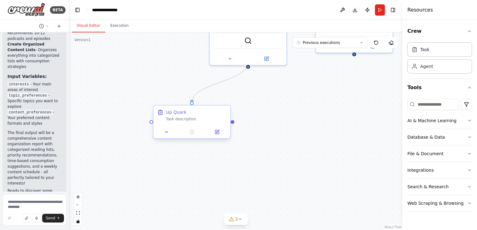
drag, startPoint x: 167, startPoint y: 144, endPoint x: 233, endPoint y: 124, distance: 69.3
click at [233, 124] on div ".deletable-edge-delete-btn { width: 20px; height: 20px; border: 0px solid #ffff…" at bounding box center [235, 131] width 333 height 198
drag, startPoint x: 232, startPoint y: 124, endPoint x: 354, endPoint y: 55, distance: 140.0
click at [354, 55] on div ".deletable-edge-delete-btn { width: 20px; height: 20px; border: 0px solid #ffff…" at bounding box center [235, 131] width 333 height 198
drag, startPoint x: 150, startPoint y: 122, endPoint x: 247, endPoint y: 59, distance: 115.6
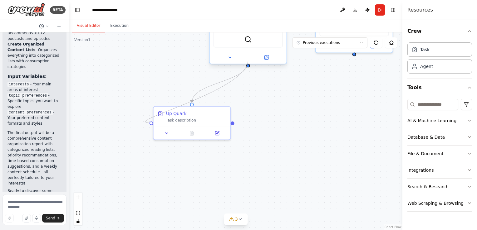
click at [247, 59] on div "Content Discovery Specialist Find and discover high-quality articles, news, and…" at bounding box center [350, 49] width 333 height 198
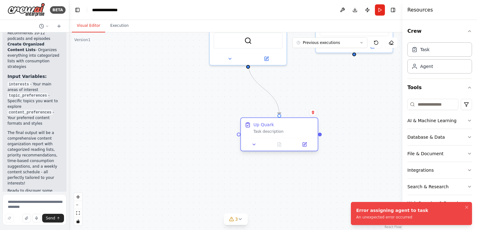
drag, startPoint x: 200, startPoint y: 114, endPoint x: 289, endPoint y: 128, distance: 91.0
click at [290, 129] on div "Up Quark Task description" at bounding box center [284, 128] width 61 height 12
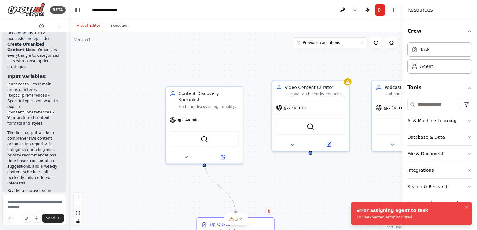
drag, startPoint x: 343, startPoint y: 89, endPoint x: 315, endPoint y: 161, distance: 77.8
click at [300, 186] on div ".deletable-edge-delete-btn { width: 20px; height: 20px; border: 0px solid #ffff…" at bounding box center [235, 131] width 333 height 198
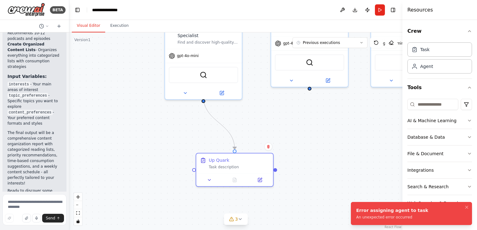
drag, startPoint x: 302, startPoint y: 126, endPoint x: 297, endPoint y: 101, distance: 25.5
click at [297, 101] on div ".deletable-edge-delete-btn { width: 20px; height: 20px; border: 0px solid #ffff…" at bounding box center [235, 131] width 333 height 198
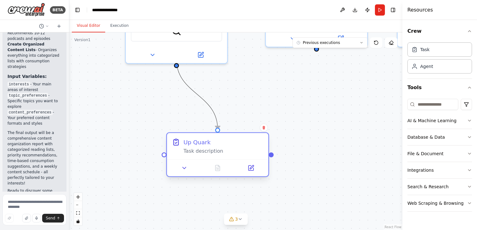
drag, startPoint x: 212, startPoint y: 119, endPoint x: 234, endPoint y: 158, distance: 44.6
click at [252, 204] on div ".deletable-edge-delete-btn { width: 20px; height: 20px; border: 0px solid #ffff…" at bounding box center [235, 131] width 333 height 198
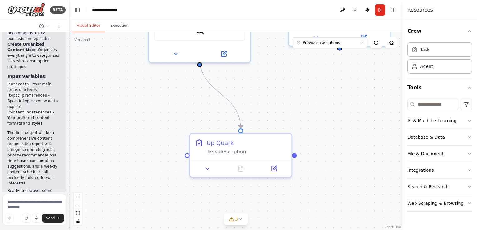
drag, startPoint x: 264, startPoint y: 116, endPoint x: 265, endPoint y: 92, distance: 23.7
click at [265, 92] on div ".deletable-edge-delete-btn { width: 20px; height: 20px; border: 0px solid #ffff…" at bounding box center [235, 131] width 333 height 198
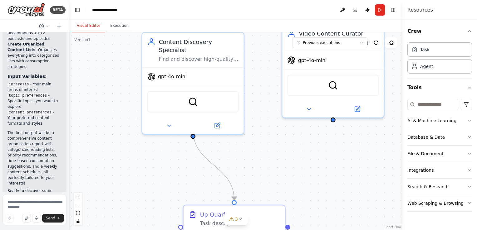
drag, startPoint x: 262, startPoint y: 89, endPoint x: 256, endPoint y: 160, distance: 72.1
click at [256, 160] on div ".deletable-edge-delete-btn { width: 20px; height: 20px; border: 0px solid #ffff…" at bounding box center [235, 131] width 333 height 198
click at [437, 103] on input at bounding box center [432, 104] width 51 height 11
click at [462, 104] on html "BETA Set up a crew that finds and organizes interesting articles, videos, and p…" at bounding box center [238, 115] width 477 height 230
click at [446, 129] on div "CrewAI tools" at bounding box center [442, 131] width 57 height 10
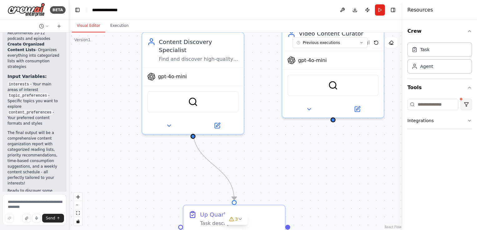
click at [471, 102] on html "BETA Set up a crew that finds and organizes interesting articles, videos, and p…" at bounding box center [238, 115] width 477 height 230
click at [441, 132] on div "CrewAI tools" at bounding box center [442, 131] width 57 height 10
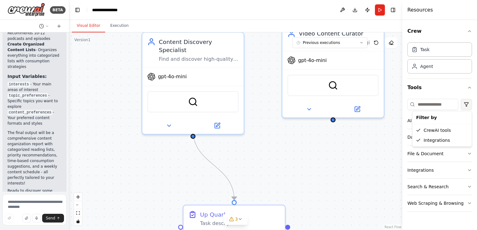
click at [467, 104] on html "BETA Set up a crew that finds and organizes interesting articles, videos, and p…" at bounding box center [238, 115] width 477 height 230
click at [439, 137] on div "Integrations" at bounding box center [442, 141] width 57 height 10
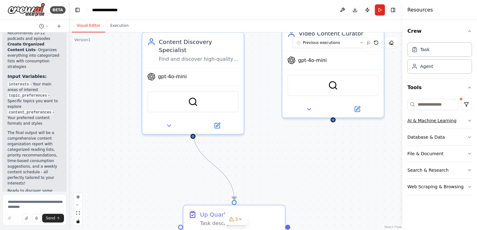
click at [427, 126] on button "AI & Machine Learning" at bounding box center [439, 121] width 65 height 16
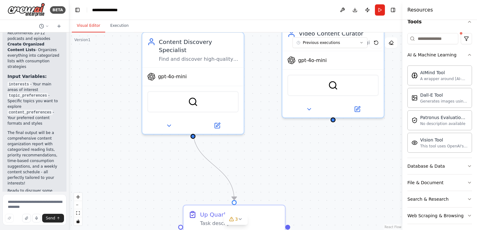
scroll to position [69, 0]
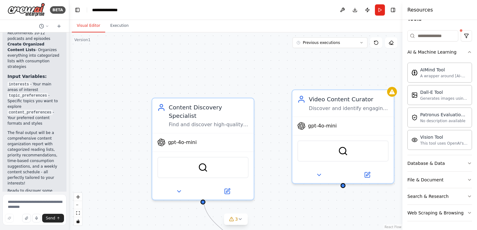
drag, startPoint x: 273, startPoint y: 132, endPoint x: 280, endPoint y: 186, distance: 54.4
click at [280, 186] on div ".deletable-edge-delete-btn { width: 20px; height: 20px; border: 0px solid #ffff…" at bounding box center [235, 131] width 333 height 198
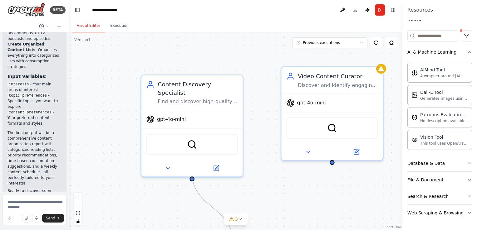
drag, startPoint x: 274, startPoint y: 155, endPoint x: 264, endPoint y: 132, distance: 25.6
click at [264, 132] on div ".deletable-edge-delete-btn { width: 20px; height: 20px; border: 0px solid #ffff…" at bounding box center [235, 131] width 333 height 198
click at [200, 115] on div "gpt-4o-mini" at bounding box center [191, 118] width 101 height 18
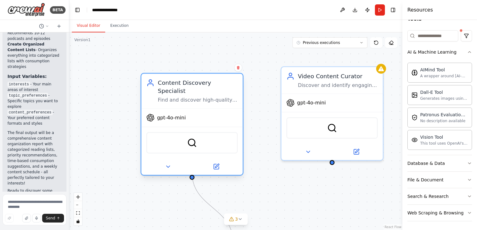
click at [183, 109] on div "gpt-4o-mini" at bounding box center [191, 118] width 101 height 18
click at [199, 140] on div "SerperDevTool" at bounding box center [191, 143] width 91 height 22
click at [192, 138] on img at bounding box center [192, 143] width 10 height 10
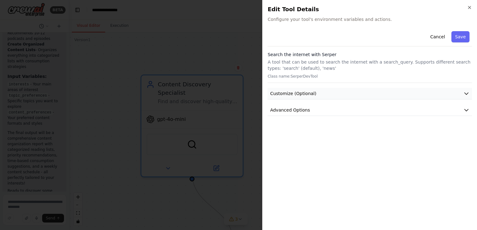
click at [322, 88] on button "Customize (Optional)" at bounding box center [370, 94] width 204 height 12
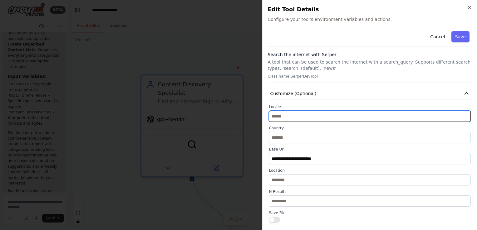
click at [312, 113] on input "text" at bounding box center [370, 116] width 202 height 11
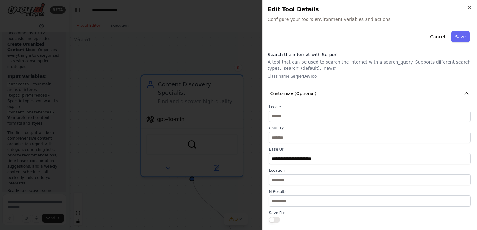
drag, startPoint x: 359, startPoint y: 81, endPoint x: 362, endPoint y: 83, distance: 3.6
click at [362, 83] on div "**********" at bounding box center [370, 145] width 204 height 232
click at [463, 92] on icon "button" at bounding box center [466, 94] width 6 height 6
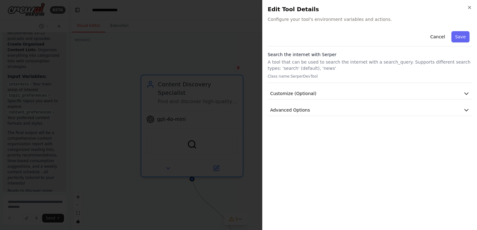
click at [404, 102] on div "Cancel Save Search the internet with [PERSON_NAME] A tool that can be used to s…" at bounding box center [370, 72] width 204 height 87
click at [402, 110] on button "Advanced Options" at bounding box center [370, 111] width 204 height 12
drag, startPoint x: 254, startPoint y: 96, endPoint x: 247, endPoint y: 97, distance: 6.4
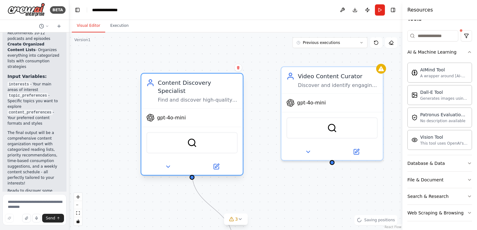
click at [196, 109] on div "gpt-4o-mini" at bounding box center [191, 118] width 101 height 18
click at [192, 112] on div "gpt-4o-mini" at bounding box center [191, 118] width 101 height 18
click at [221, 162] on button at bounding box center [216, 167] width 47 height 10
click at [191, 109] on div "gpt-4o-mini" at bounding box center [191, 118] width 101 height 18
drag, startPoint x: 173, startPoint y: 110, endPoint x: 181, endPoint y: 122, distance: 14.1
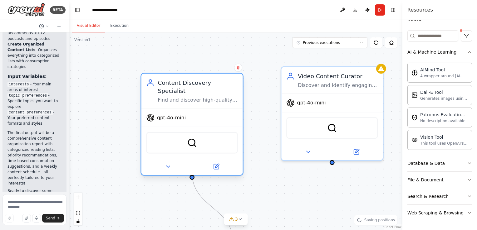
click at [175, 114] on div "gpt-4o-mini" at bounding box center [191, 118] width 101 height 18
click at [189, 138] on img at bounding box center [192, 143] width 10 height 10
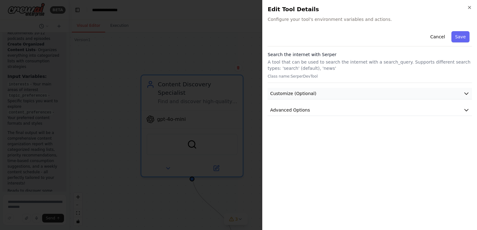
click at [356, 93] on button "Customize (Optional)" at bounding box center [370, 94] width 204 height 12
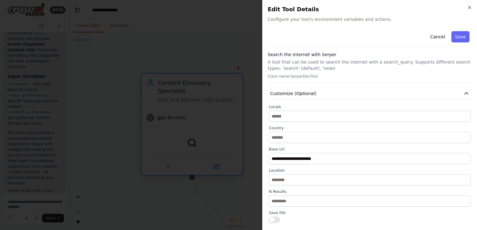
drag, startPoint x: 233, startPoint y: 78, endPoint x: 210, endPoint y: 87, distance: 25.0
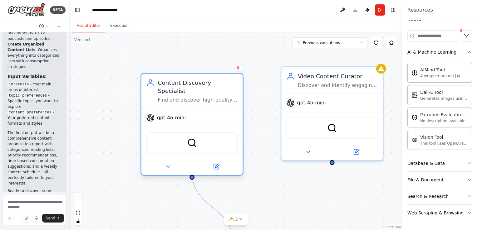
drag, startPoint x: 193, startPoint y: 101, endPoint x: 190, endPoint y: 104, distance: 4.2
click at [193, 109] on div "gpt-4o-mini" at bounding box center [191, 118] width 101 height 18
drag, startPoint x: 190, startPoint y: 104, endPoint x: 192, endPoint y: 108, distance: 4.5
click at [190, 109] on div "gpt-4o-mini" at bounding box center [191, 118] width 101 height 18
click at [192, 109] on div "gpt-4o-mini" at bounding box center [191, 118] width 101 height 18
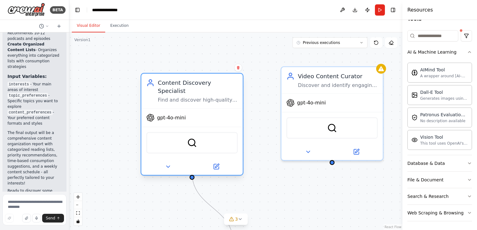
click at [192, 109] on div "gpt-4o-mini" at bounding box center [191, 118] width 101 height 18
drag, startPoint x: 192, startPoint y: 109, endPoint x: 168, endPoint y: 142, distance: 41.1
click at [177, 131] on div "SerperDevTool" at bounding box center [191, 143] width 101 height 32
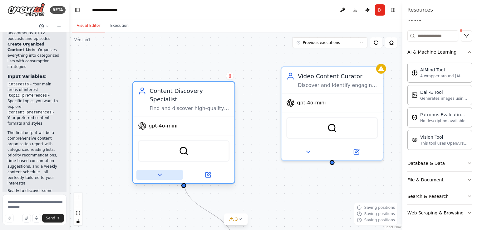
click at [173, 170] on button at bounding box center [159, 175] width 47 height 10
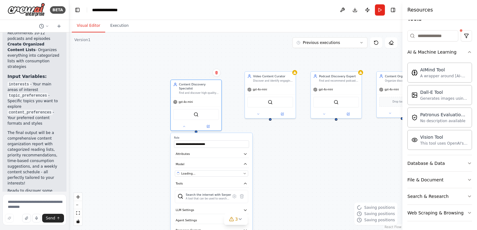
drag, startPoint x: 285, startPoint y: 164, endPoint x: 292, endPoint y: 99, distance: 64.8
click at [292, 99] on div ".deletable-edge-delete-btn { width: 20px; height: 20px; border: 0px solid #ffff…" at bounding box center [235, 131] width 333 height 198
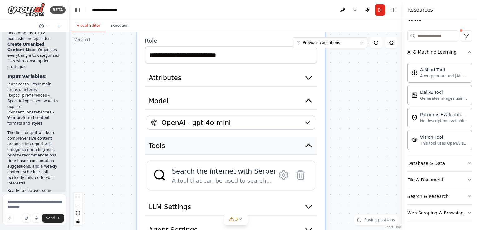
drag, startPoint x: 266, startPoint y: 148, endPoint x: 315, endPoint y: 135, distance: 50.5
click at [364, 134] on div ".deletable-edge-delete-btn { width: 20px; height: 20px; border: 0px solid #ffff…" at bounding box center [235, 131] width 333 height 198
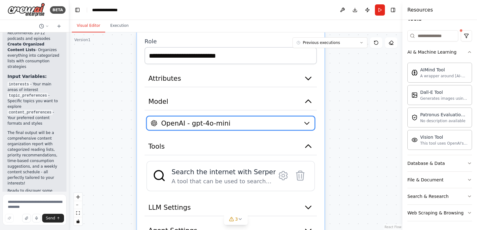
click at [267, 119] on div "OpenAI - gpt-4o-mini" at bounding box center [225, 123] width 149 height 9
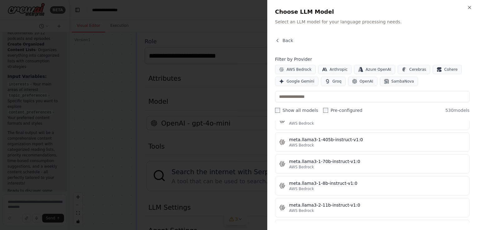
scroll to position [0, 0]
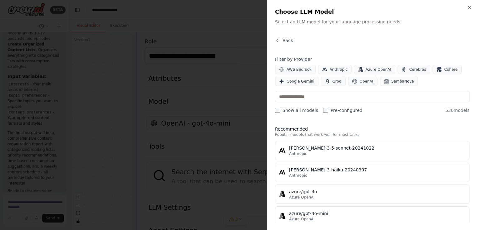
click at [289, 58] on h4 "Filter by Provider" at bounding box center [372, 59] width 195 height 6
click at [225, 28] on div at bounding box center [238, 115] width 477 height 230
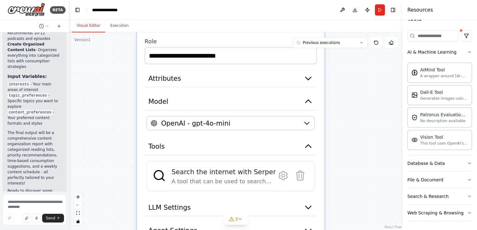
click at [359, 120] on div ".deletable-edge-delete-btn { width: 20px; height: 20px; border: 0px solid #ffff…" at bounding box center [235, 131] width 333 height 198
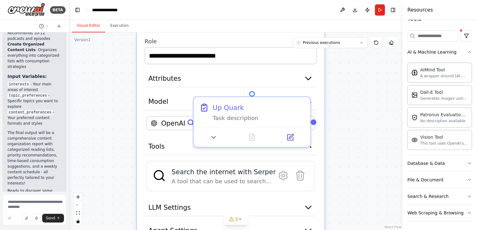
click at [367, 120] on div ".deletable-edge-delete-btn { width: 20px; height: 20px; border: 0px solid #ffff…" at bounding box center [235, 131] width 333 height 198
drag, startPoint x: 349, startPoint y: 105, endPoint x: 353, endPoint y: 98, distance: 7.7
click at [351, 104] on div ".deletable-edge-delete-btn { width: 20px; height: 20px; border: 0px solid #ffff…" at bounding box center [235, 131] width 333 height 198
